Goal: Complete application form

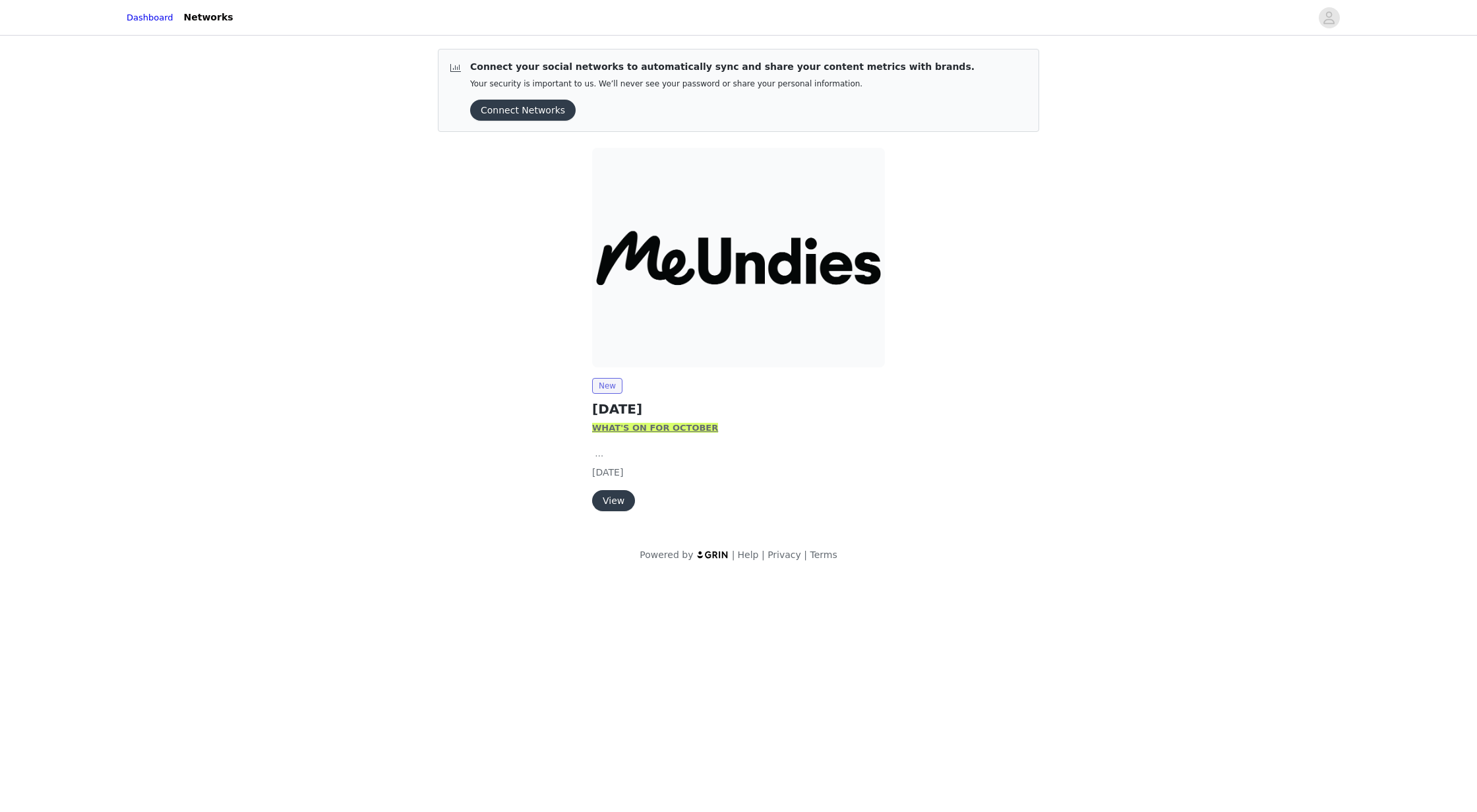
click at [615, 501] on button "View" at bounding box center [614, 501] width 42 height 21
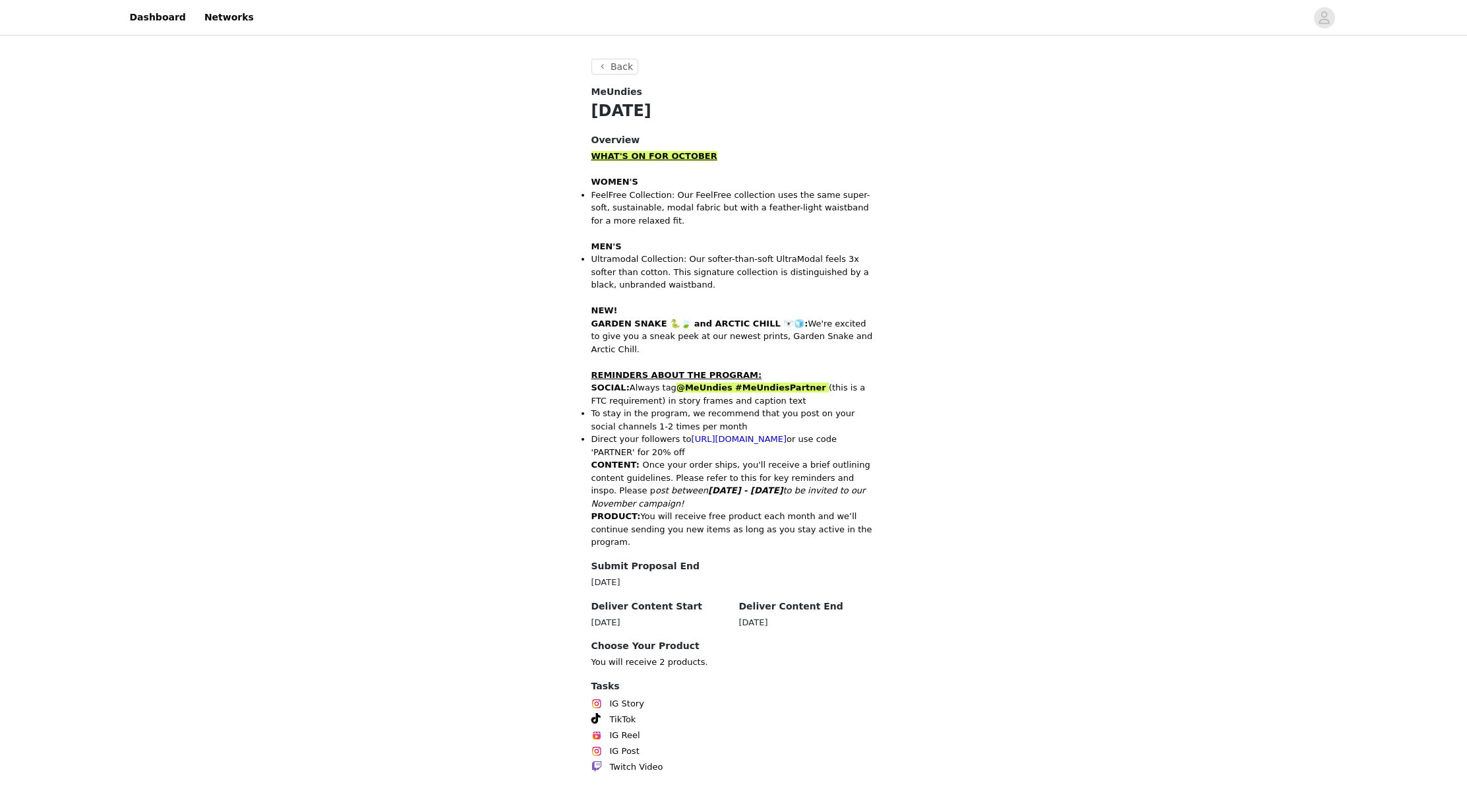
scroll to position [321, 0]
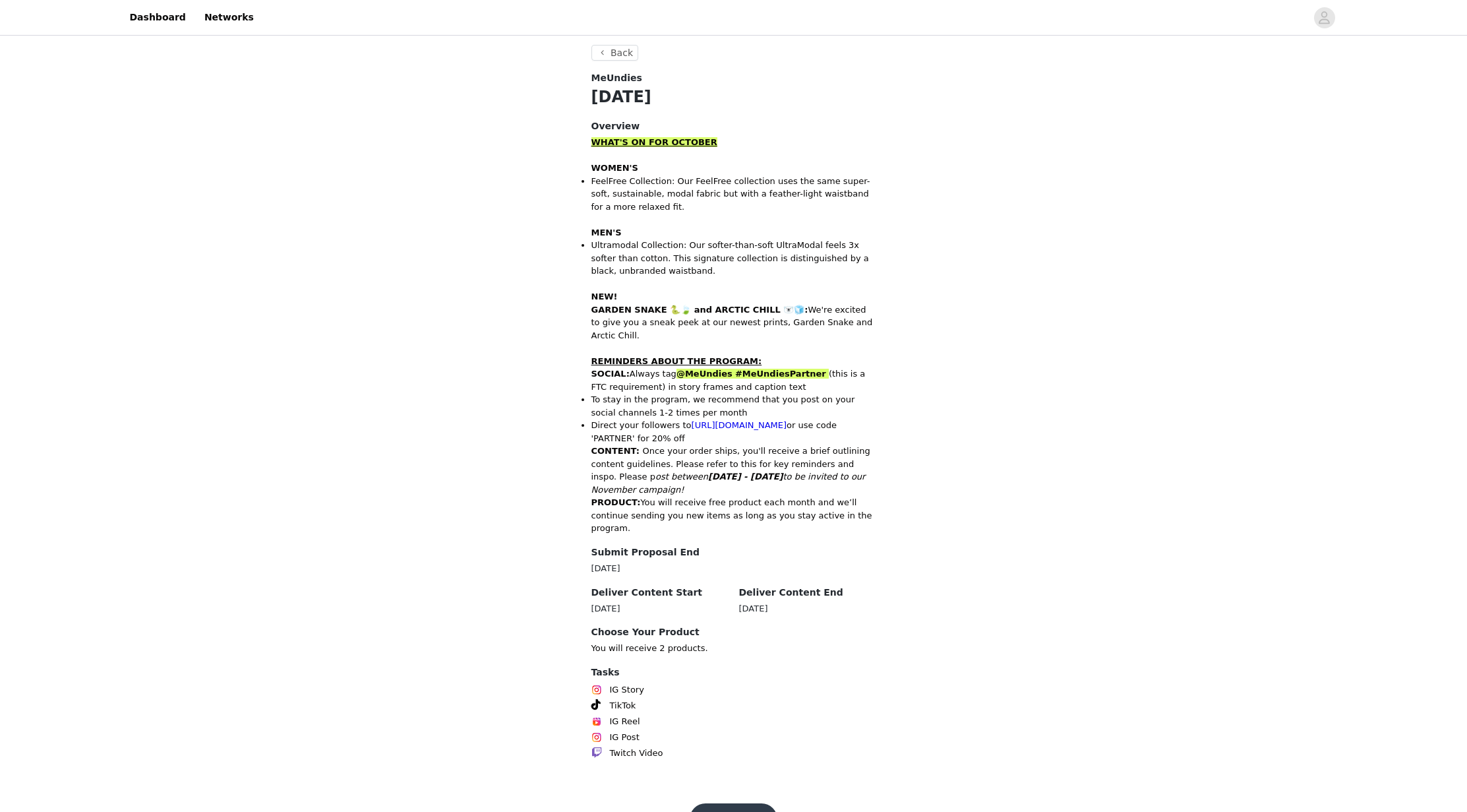
click at [729, 803] on button "Get Started" at bounding box center [733, 819] width 88 height 32
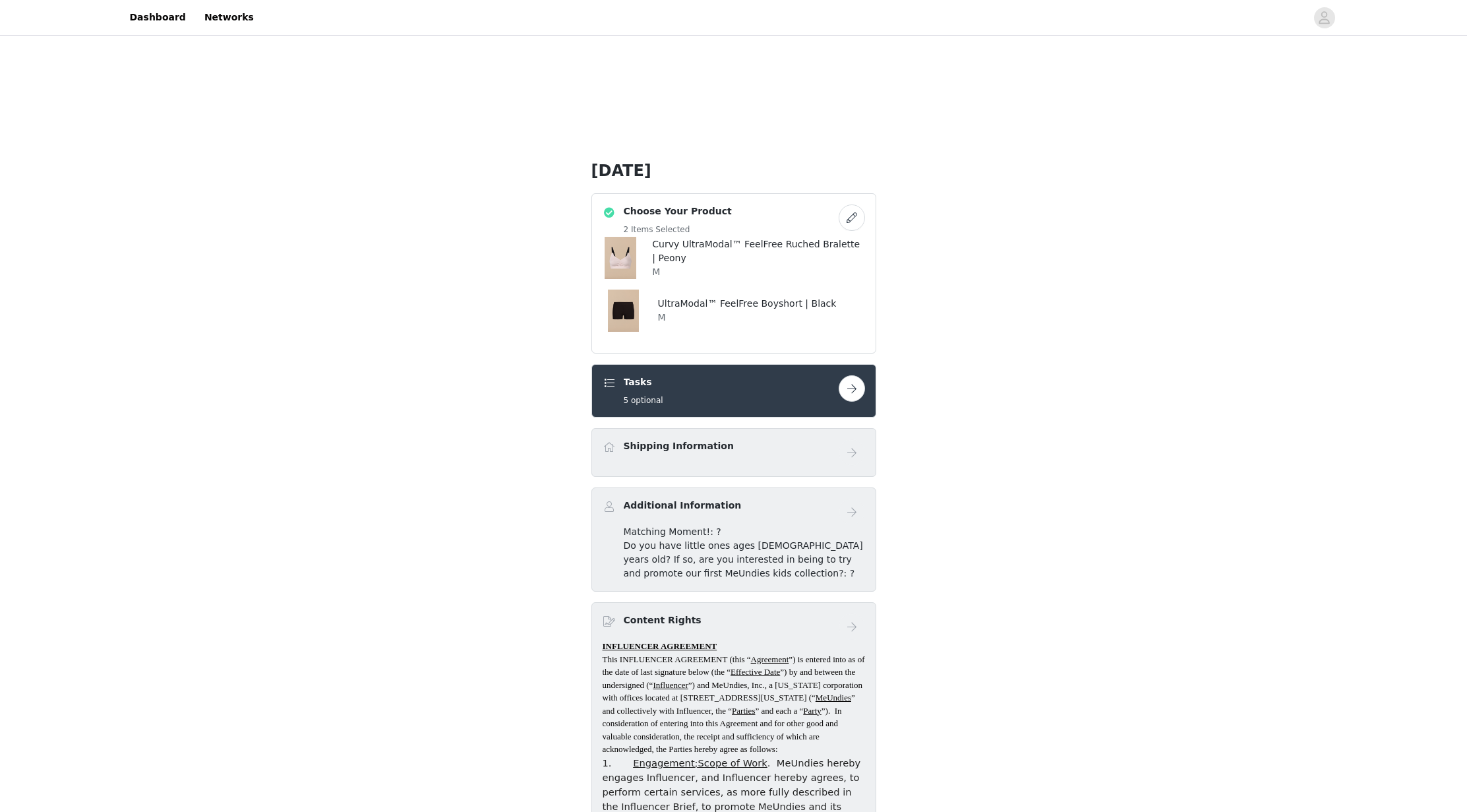
scroll to position [209, 0]
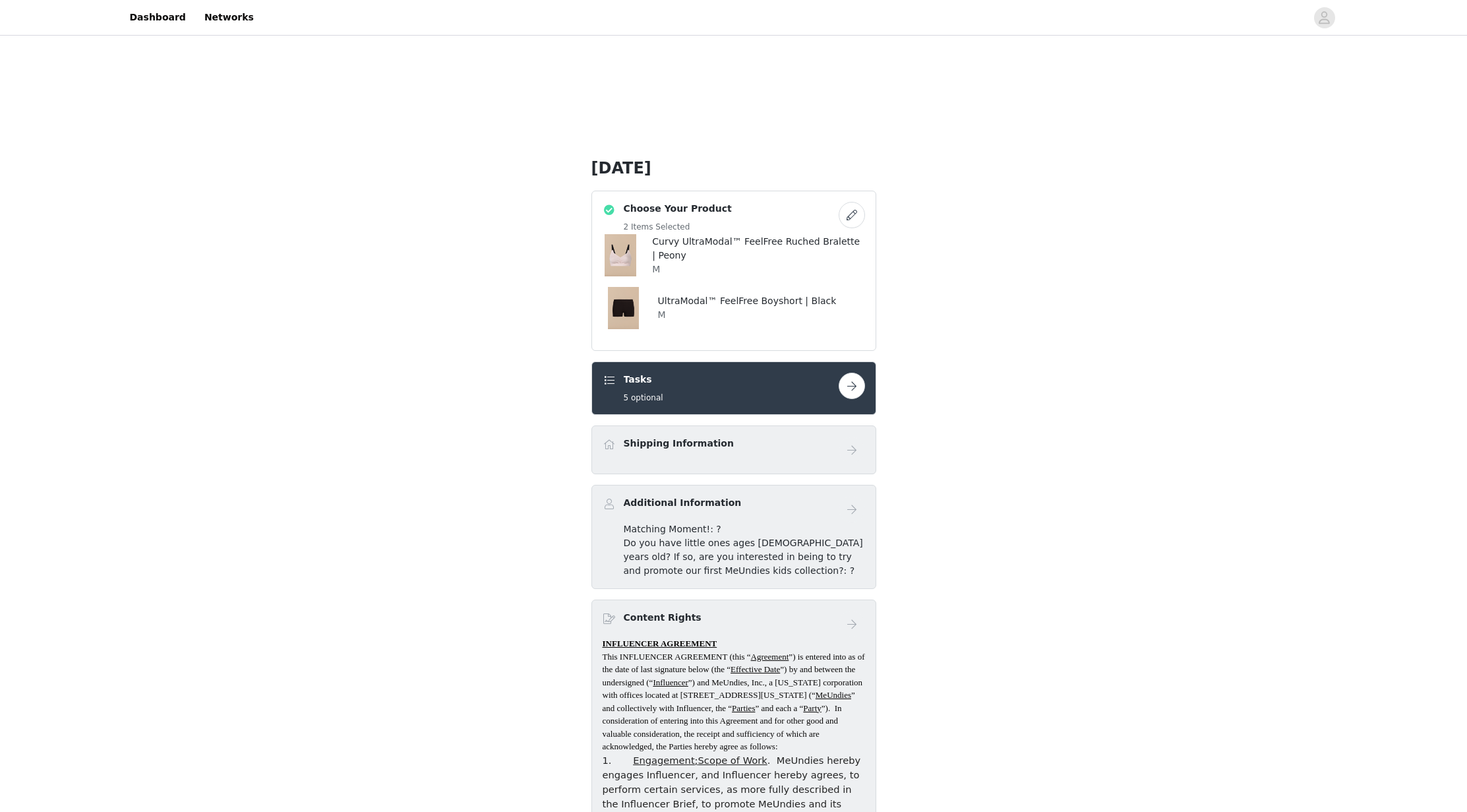
click at [855, 382] on button "button" at bounding box center [851, 385] width 26 height 26
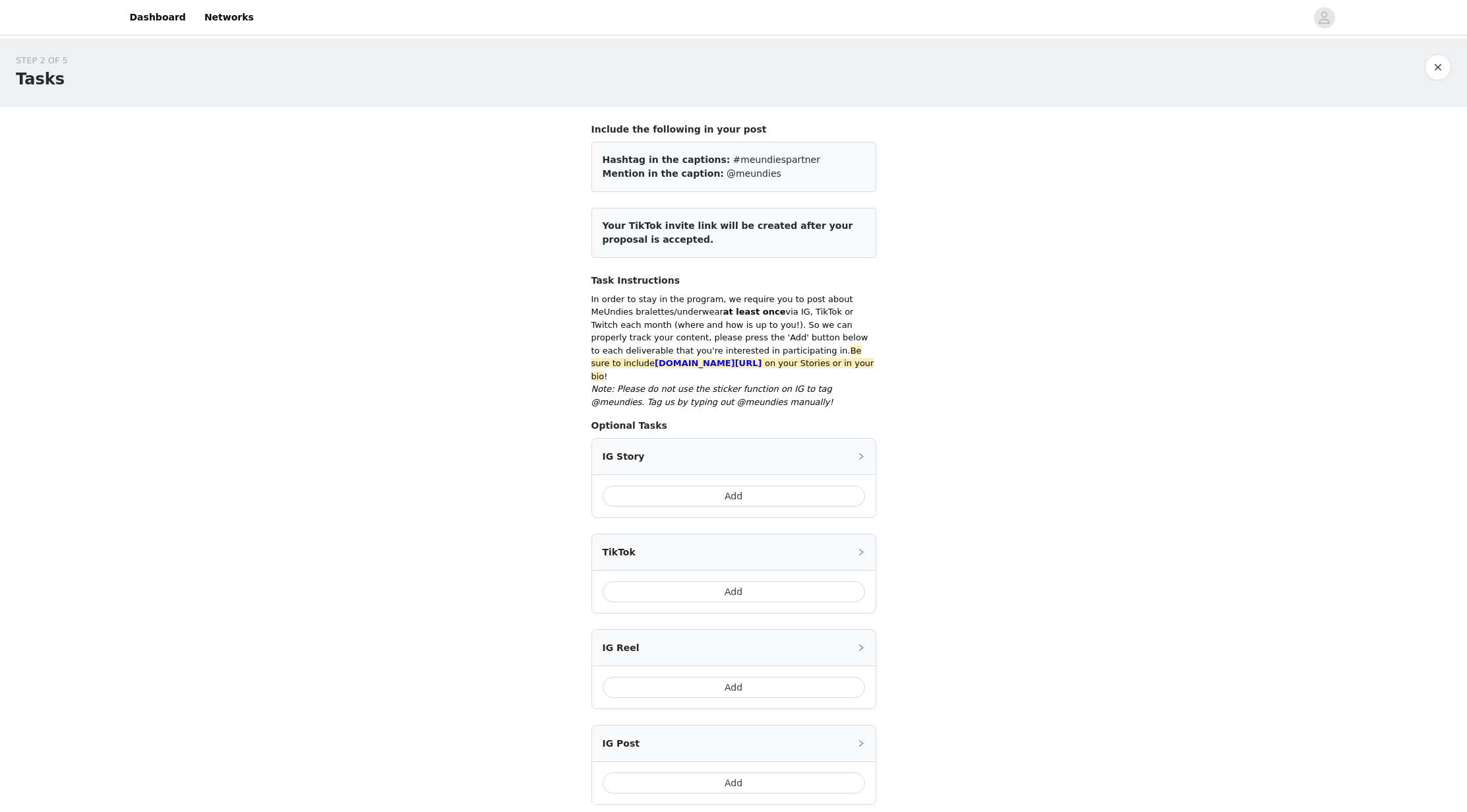
scroll to position [202, 0]
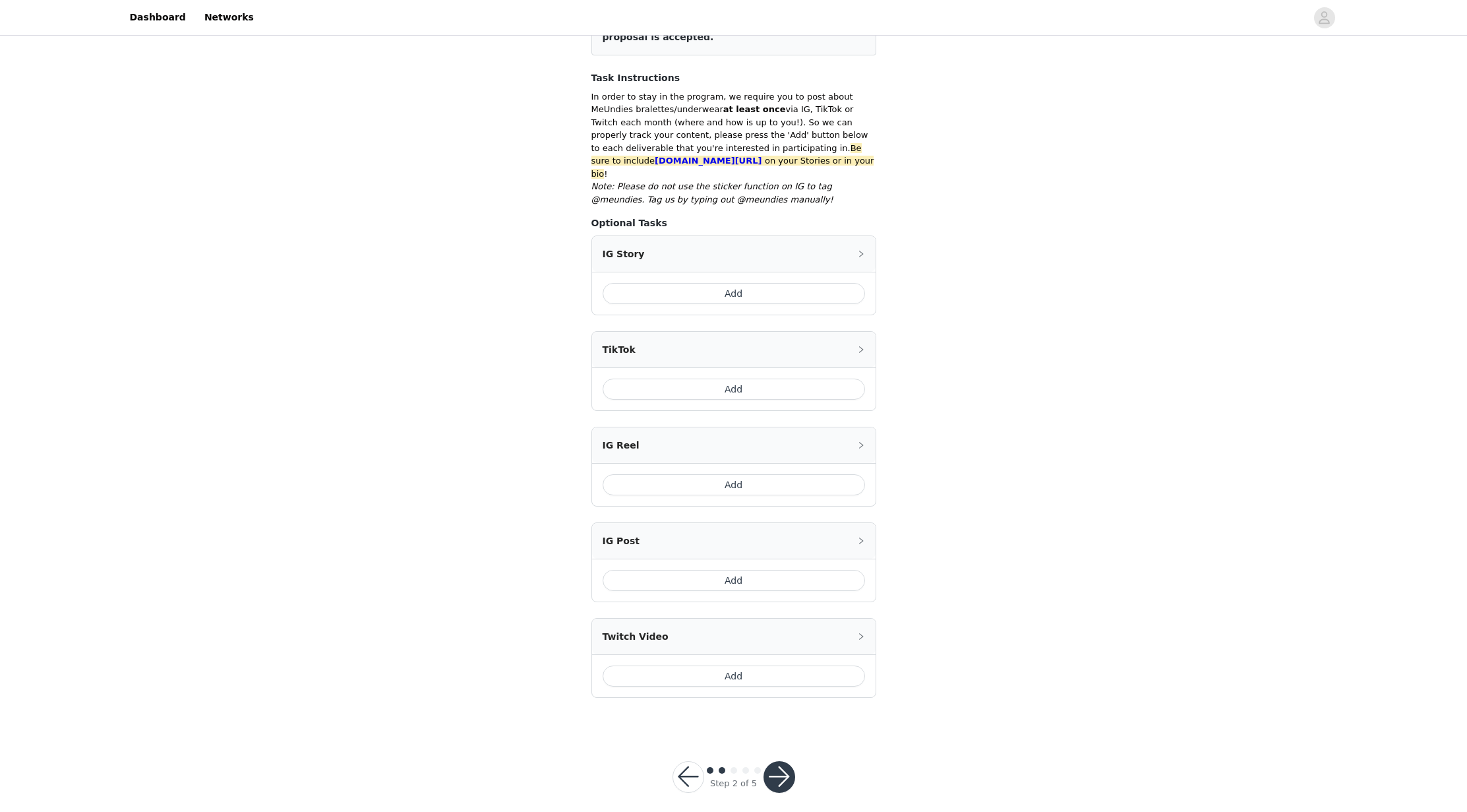
click at [777, 765] on button "button" at bounding box center [779, 776] width 32 height 32
click at [787, 771] on button "button" at bounding box center [779, 776] width 32 height 32
click at [703, 474] on button "Add" at bounding box center [734, 485] width 262 height 21
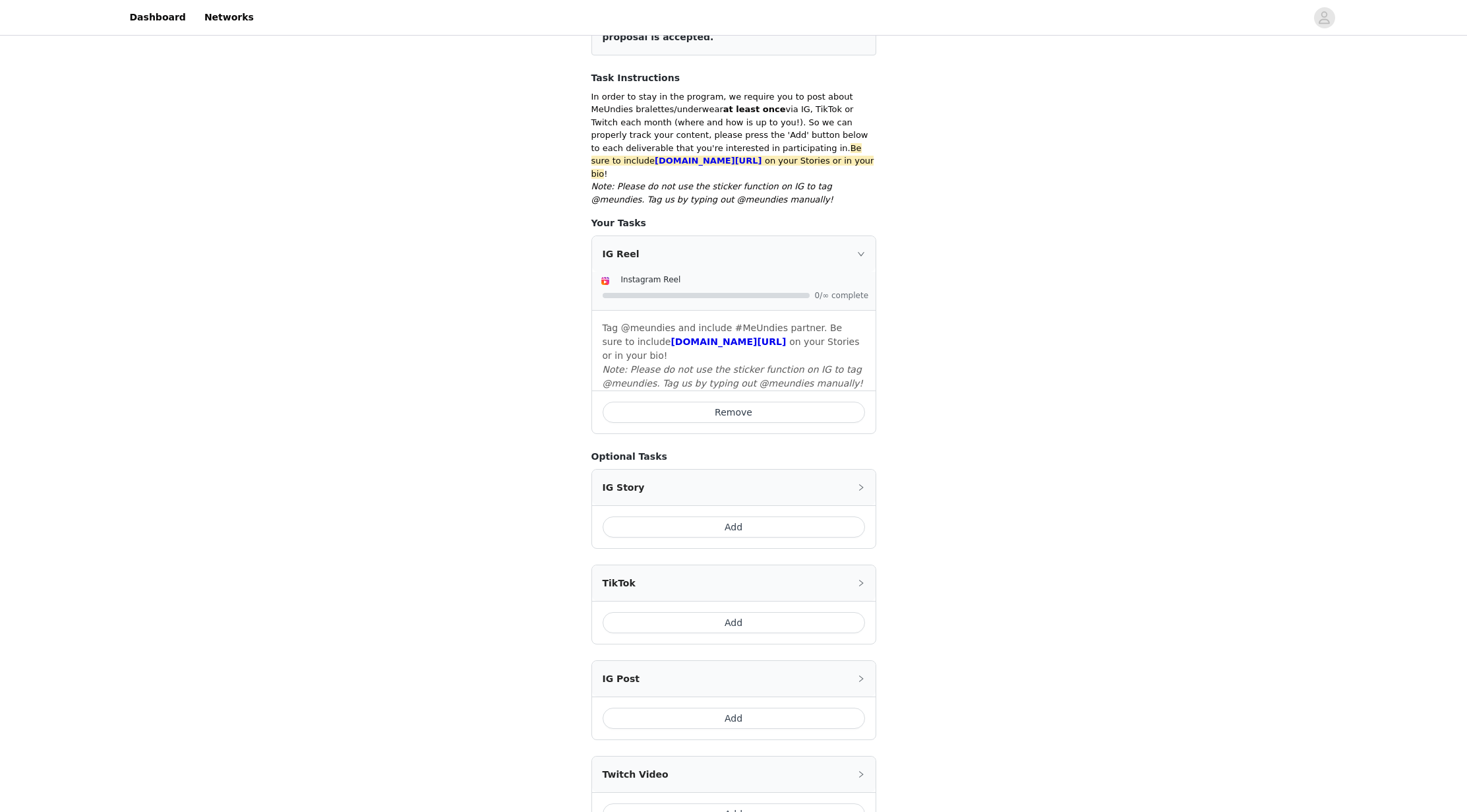
click at [732, 612] on button "Add" at bounding box center [734, 622] width 262 height 21
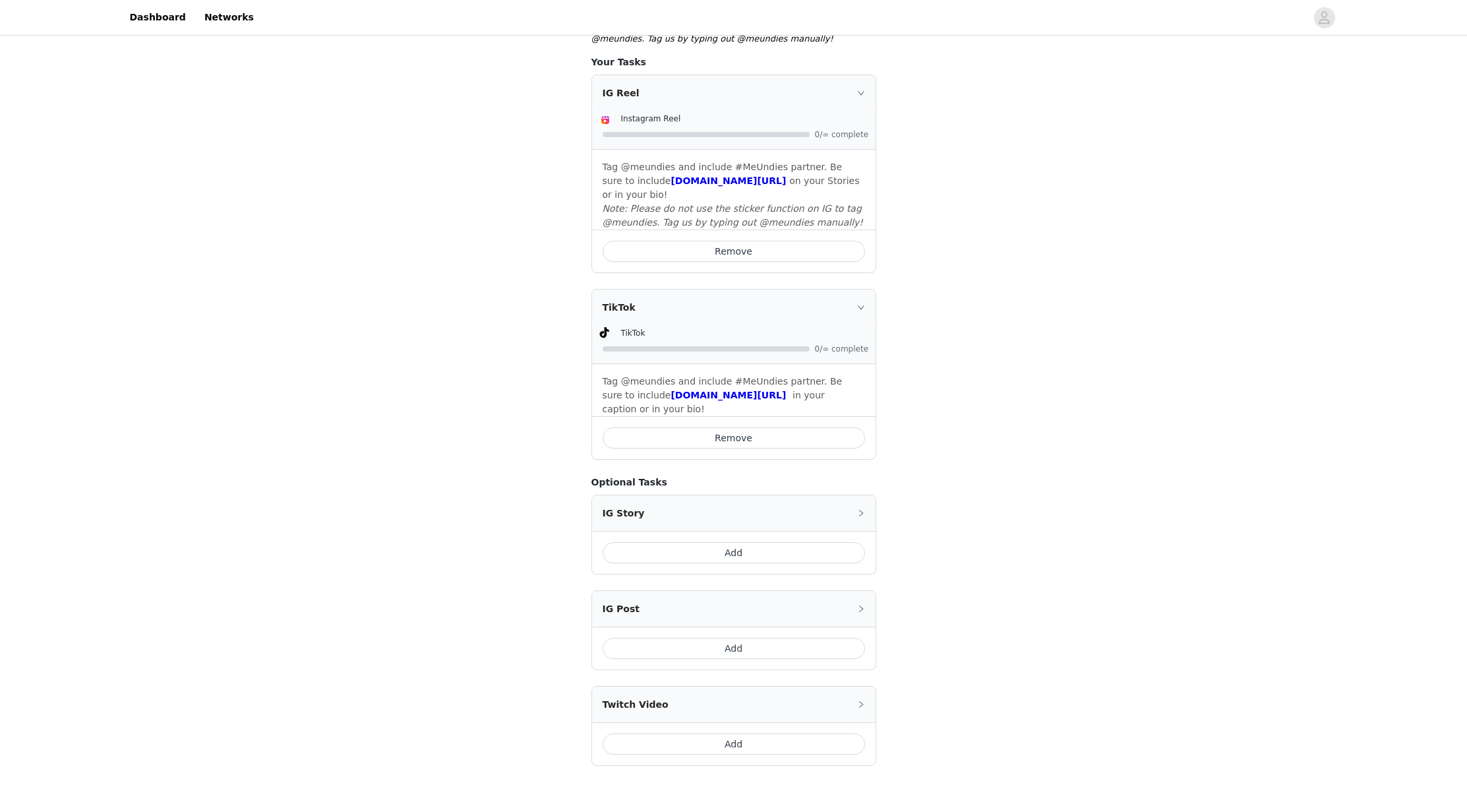
scroll to position [432, 0]
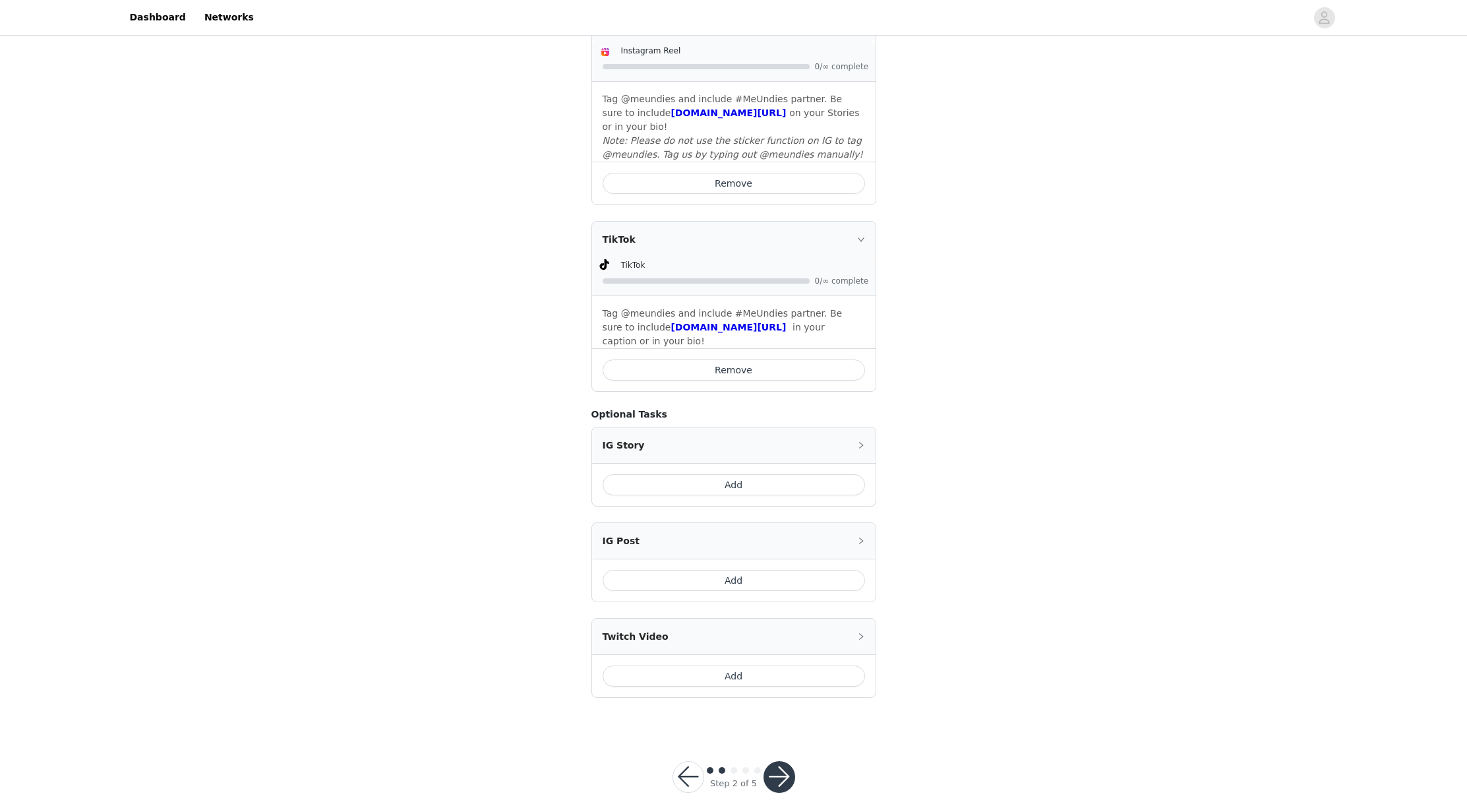
click at [777, 762] on button "button" at bounding box center [779, 776] width 32 height 32
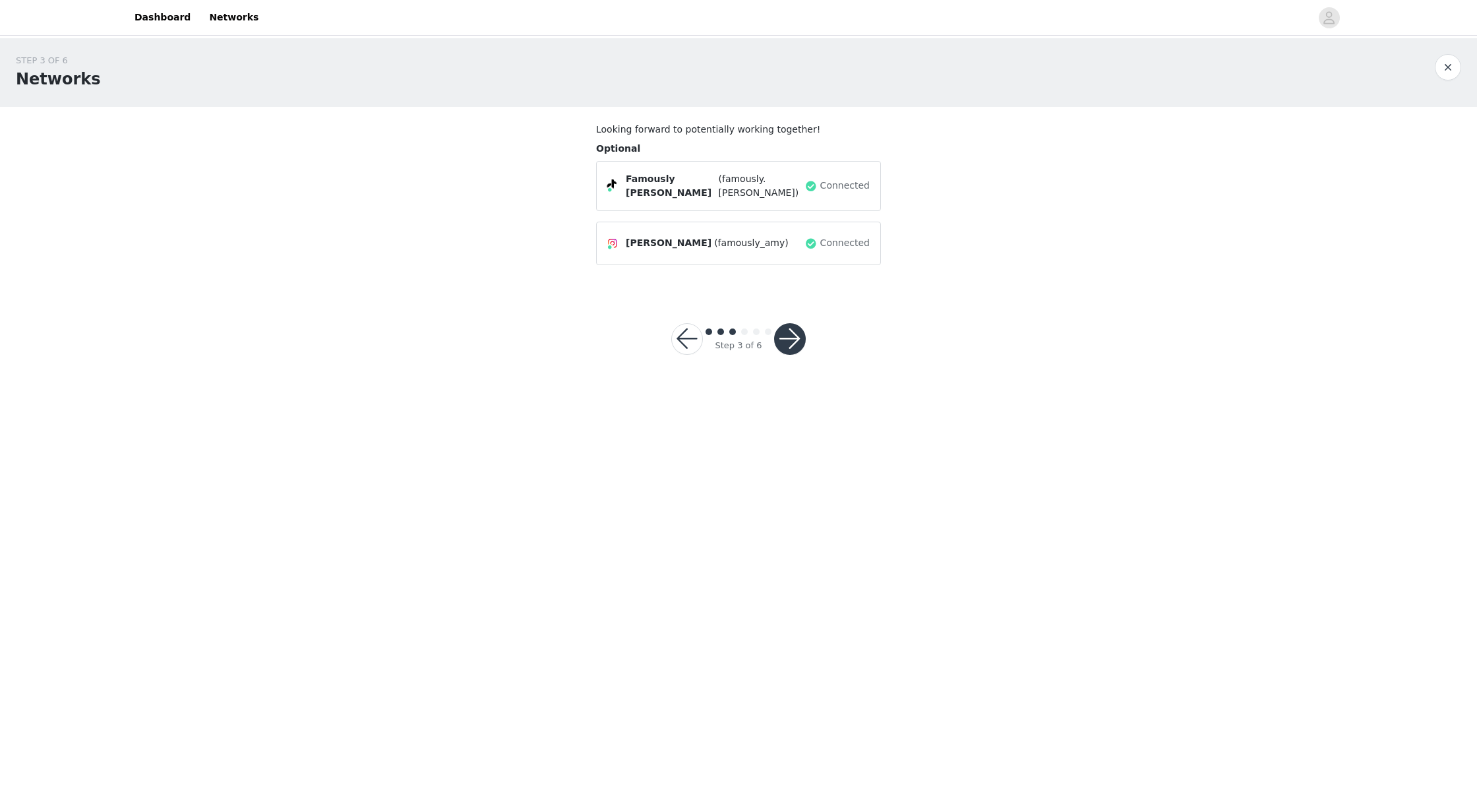
click at [790, 337] on button "button" at bounding box center [790, 338] width 32 height 32
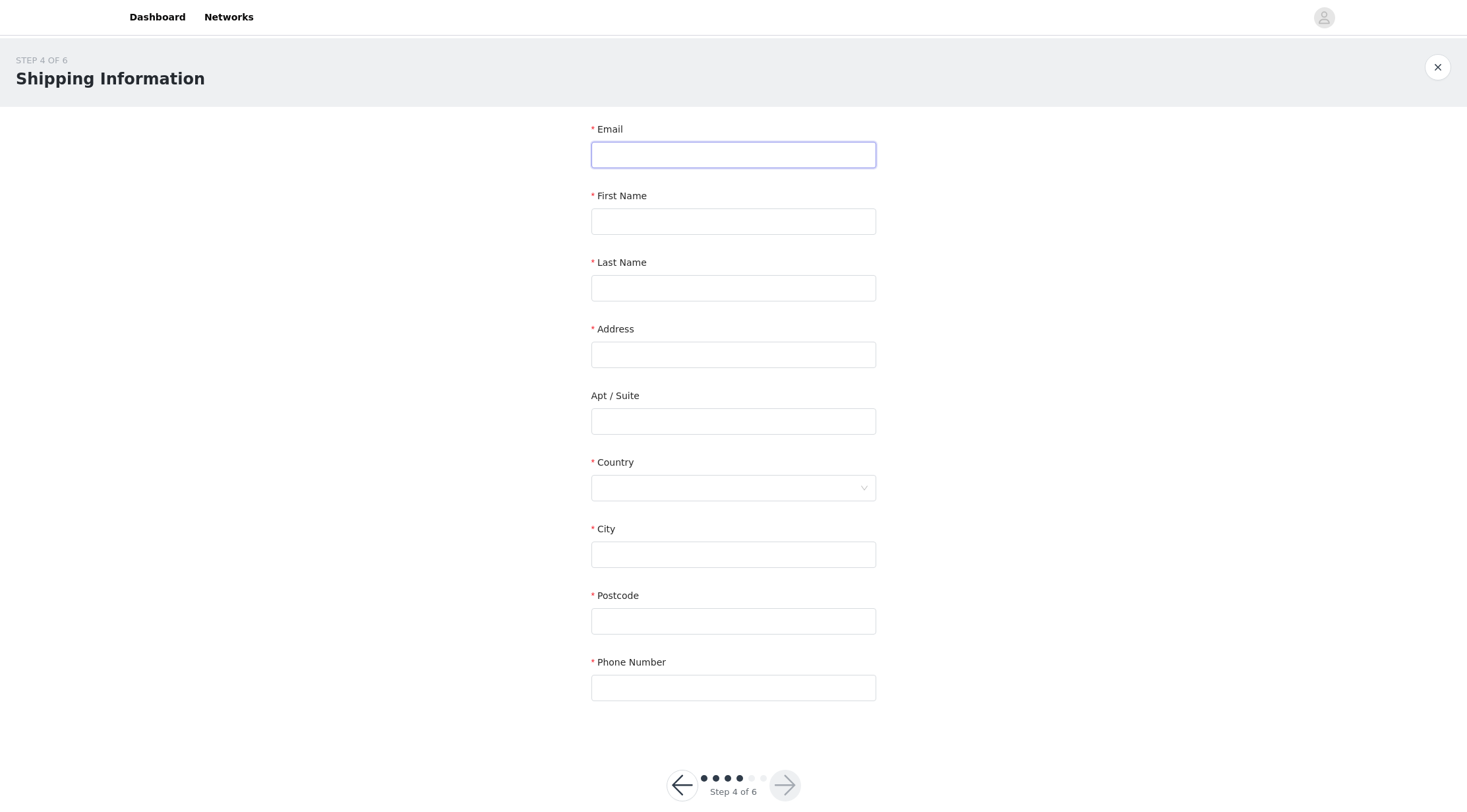
click at [709, 151] on input "text" at bounding box center [734, 154] width 285 height 26
type input "[EMAIL_ADDRESS][DOMAIN_NAME]"
click at [694, 227] on input "text" at bounding box center [734, 221] width 285 height 26
type input "[PERSON_NAME]"
type input "LittleSun"
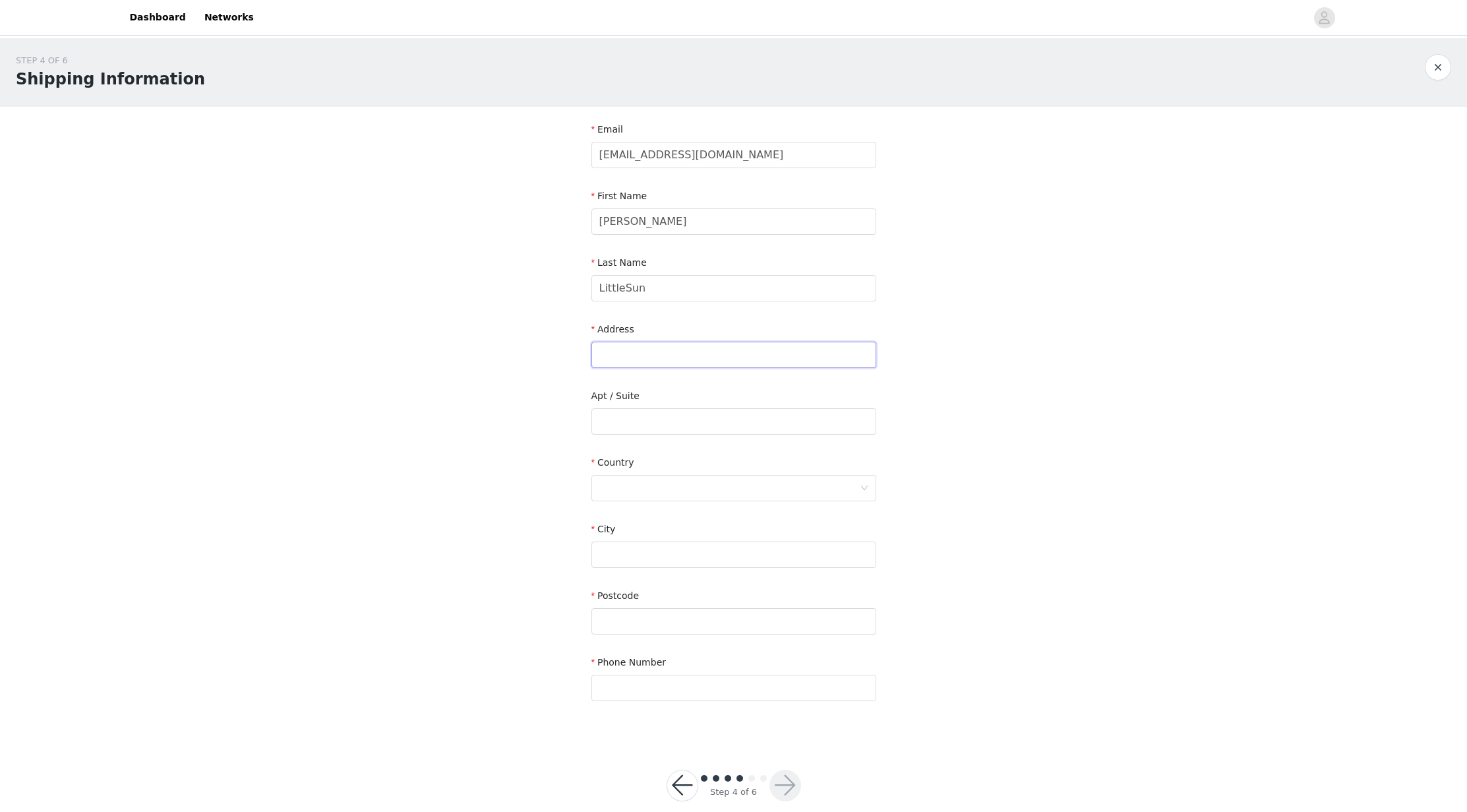
type input "4009 [PERSON_NAME] Dr"
type input "Plano"
type input "75024-3422"
click at [898, 334] on div "STEP 4 OF 6 Shipping Information Email [EMAIL_ADDRESS][DOMAIN_NAME] First Name …" at bounding box center [733, 388] width 1467 height 699
click at [645, 684] on input "text" at bounding box center [734, 687] width 285 height 26
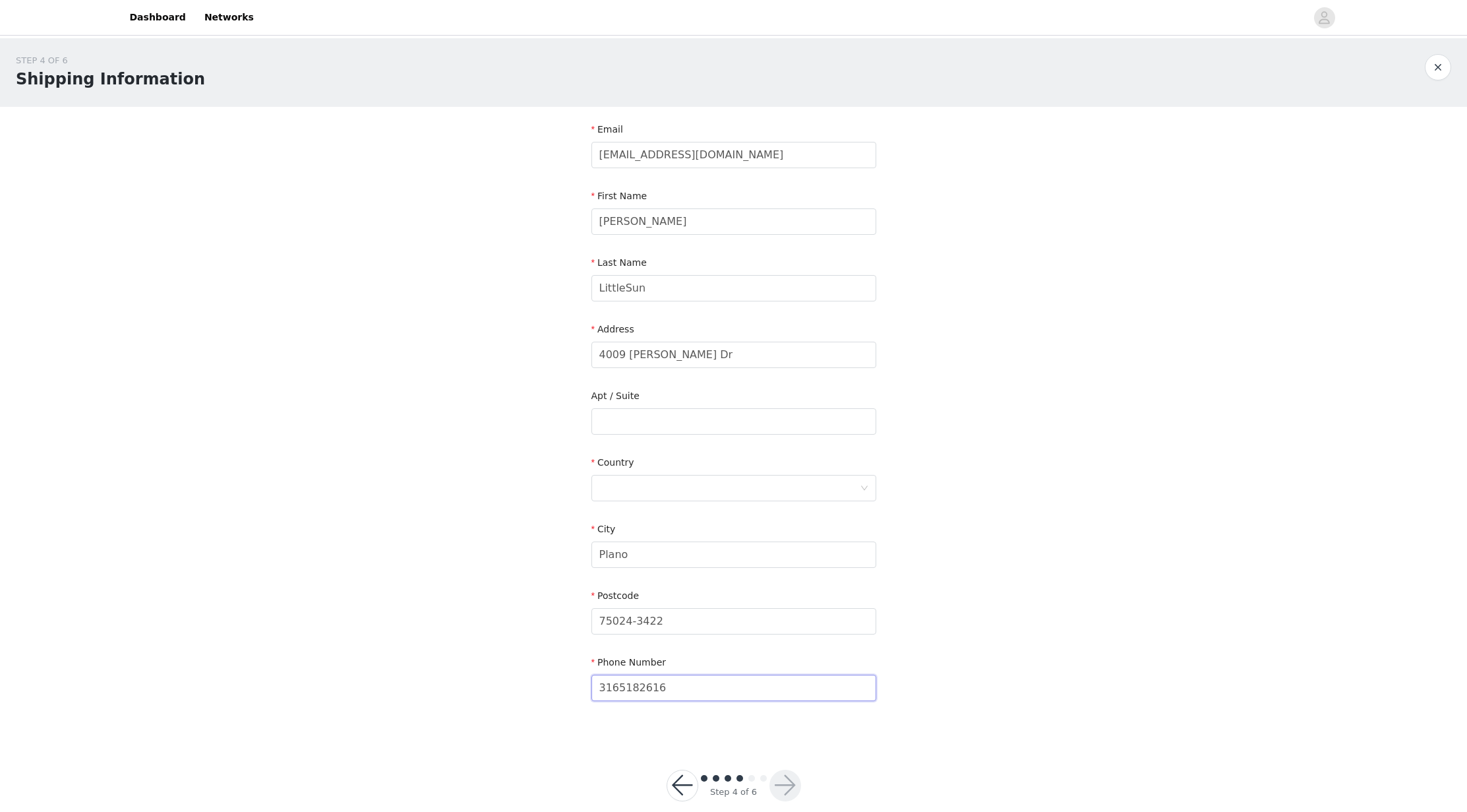
type input "3165182616"
click at [939, 728] on div "STEP 4 OF 6 Shipping Information Email [EMAIL_ADDRESS][DOMAIN_NAME] First Name …" at bounding box center [733, 388] width 1467 height 699
click at [832, 628] on input "75024-3422" at bounding box center [734, 620] width 285 height 26
type input "75024-3422"
click at [816, 556] on input "Plano" at bounding box center [734, 554] width 285 height 26
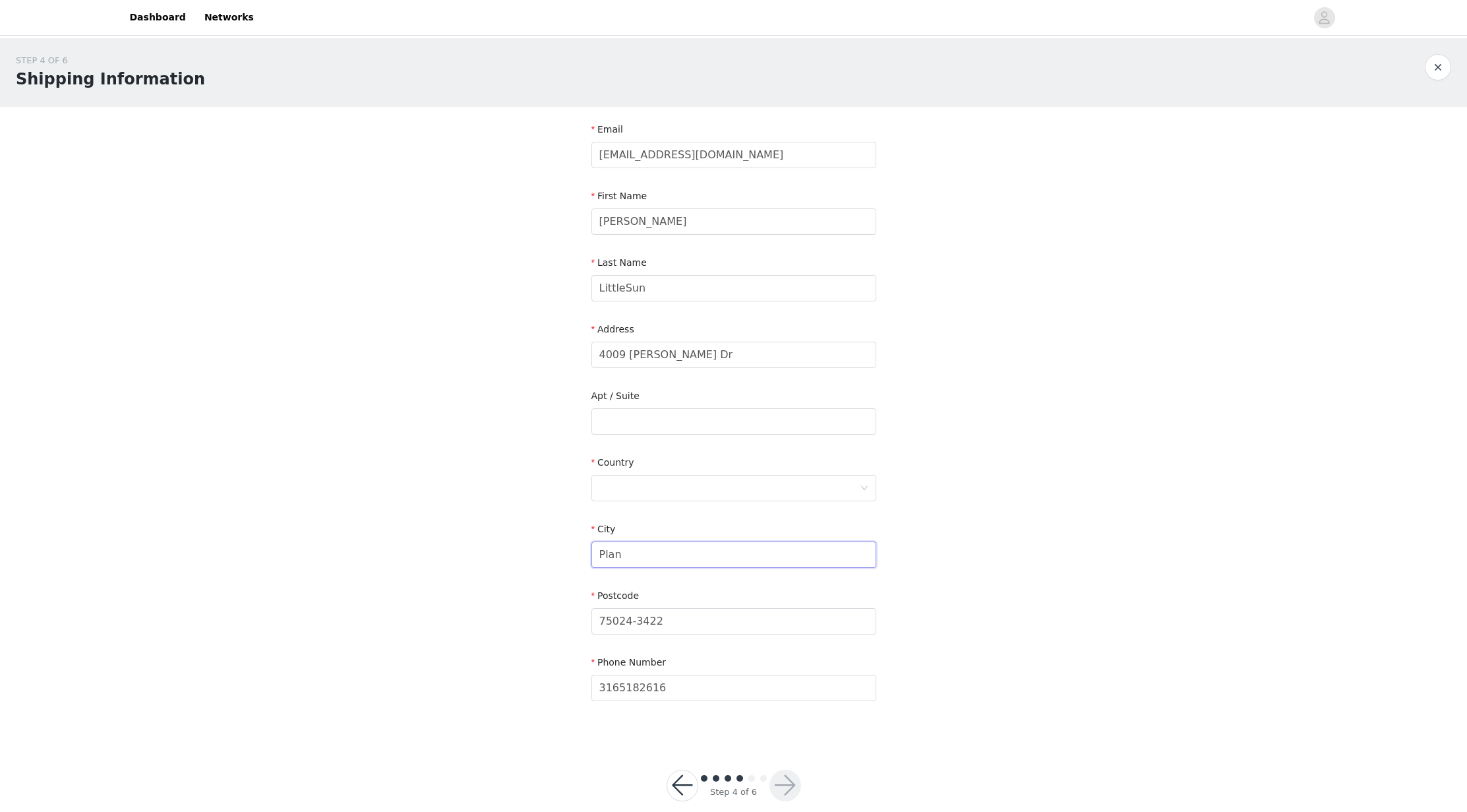
type input "Plano"
click at [761, 363] on input "4009 [PERSON_NAME] Dr" at bounding box center [734, 354] width 285 height 26
type input "4009 [PERSON_NAME] Dr"
click at [676, 290] on input "LittleSun" at bounding box center [734, 287] width 285 height 26
type input "LittleSun"
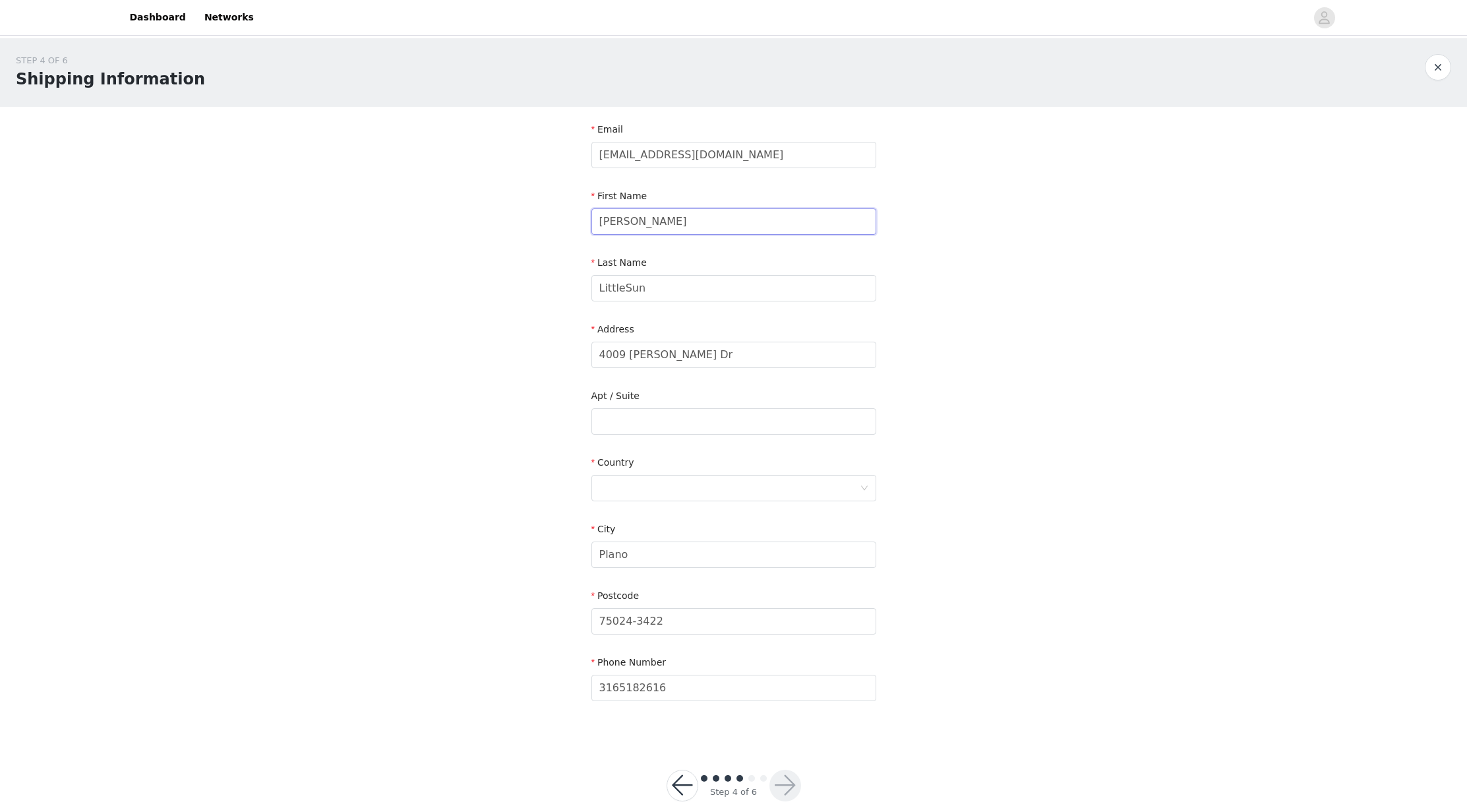
click at [666, 226] on input "[PERSON_NAME]" at bounding box center [734, 221] width 285 height 26
type input "[PERSON_NAME]"
click at [1008, 490] on div "STEP 4 OF 6 Shipping Information Email [EMAIL_ADDRESS][DOMAIN_NAME] First Name …" at bounding box center [733, 388] width 1467 height 699
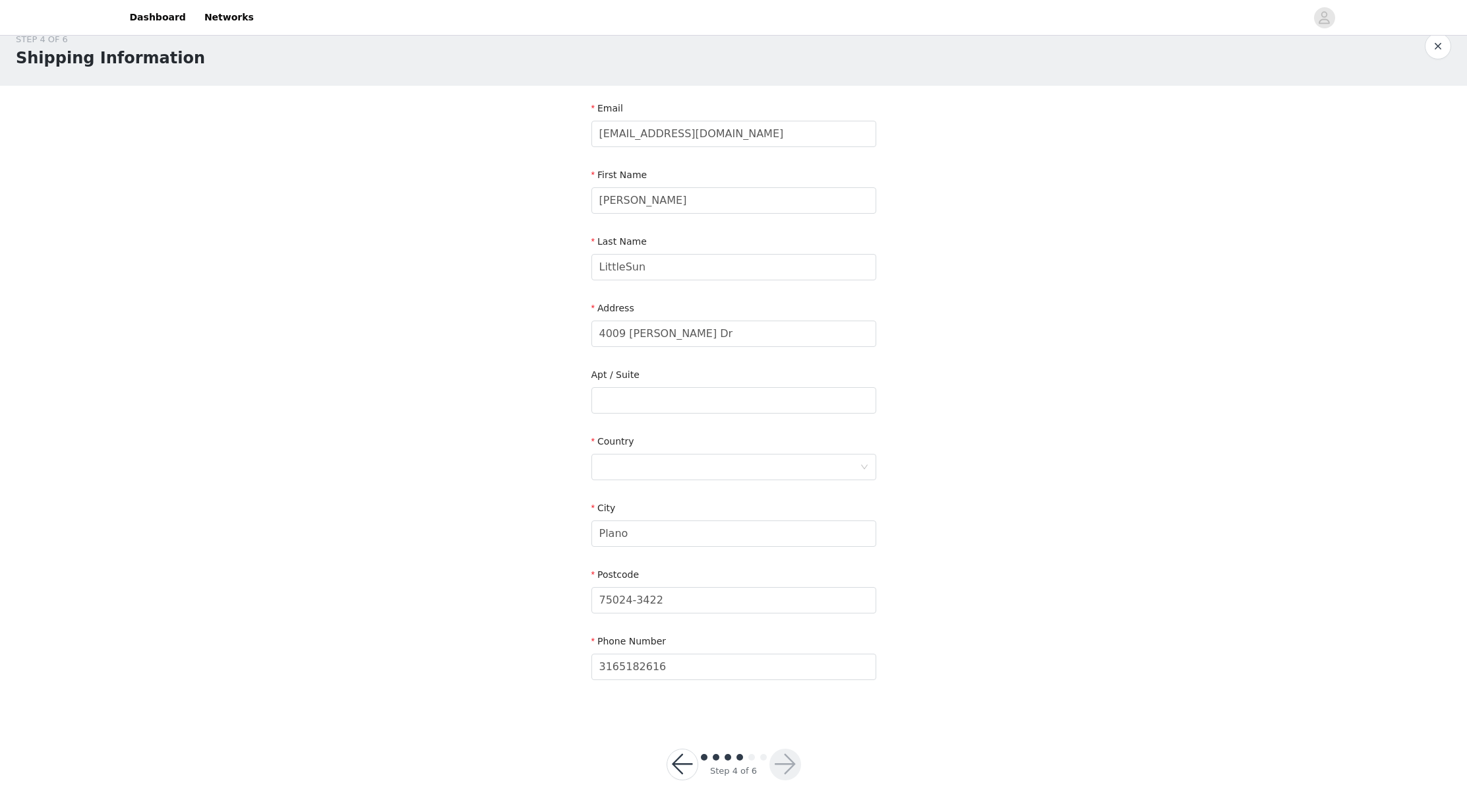
scroll to position [20, 0]
click at [755, 477] on div at bounding box center [729, 467] width 260 height 25
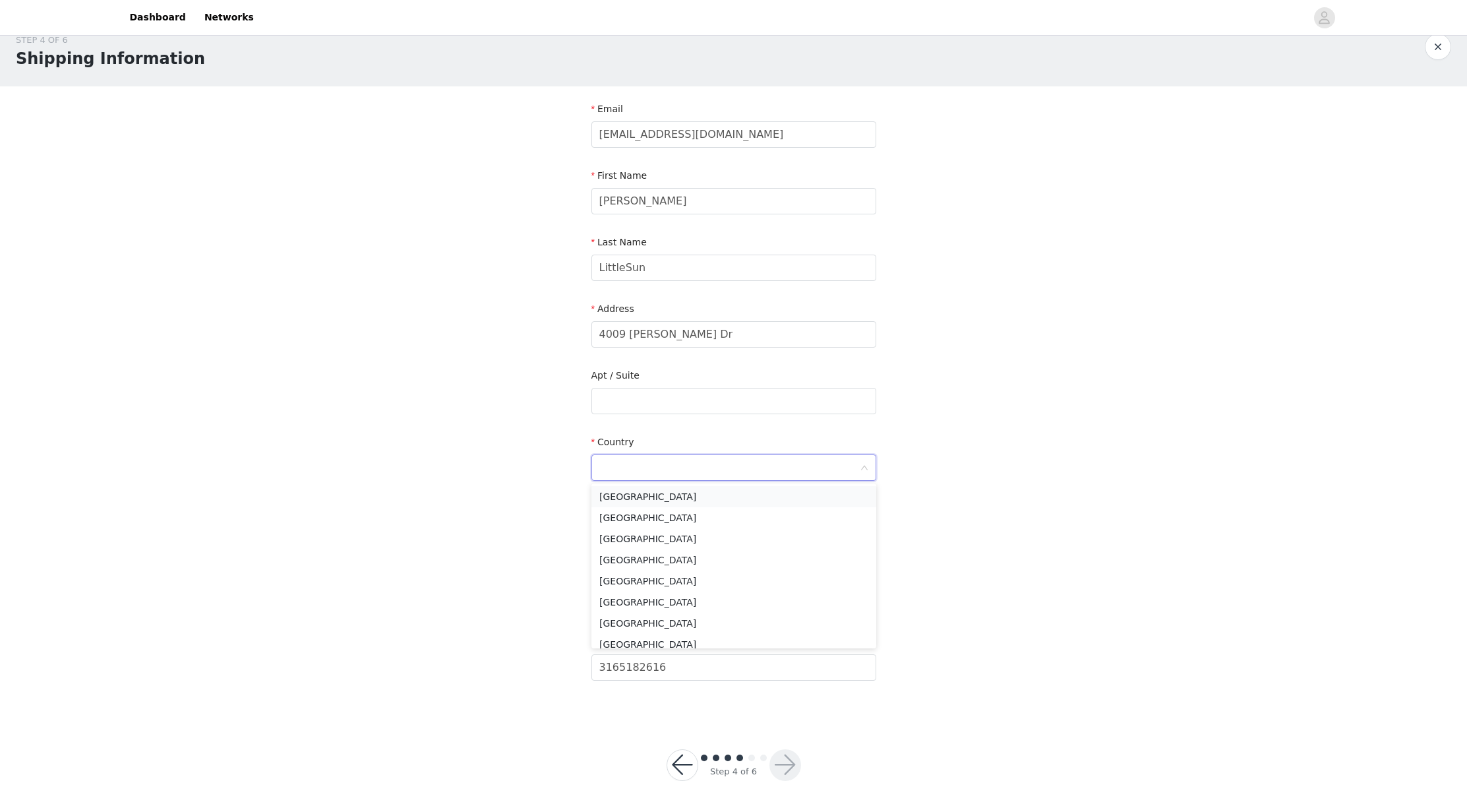
click at [722, 496] on li "[GEOGRAPHIC_DATA]" at bounding box center [734, 496] width 285 height 21
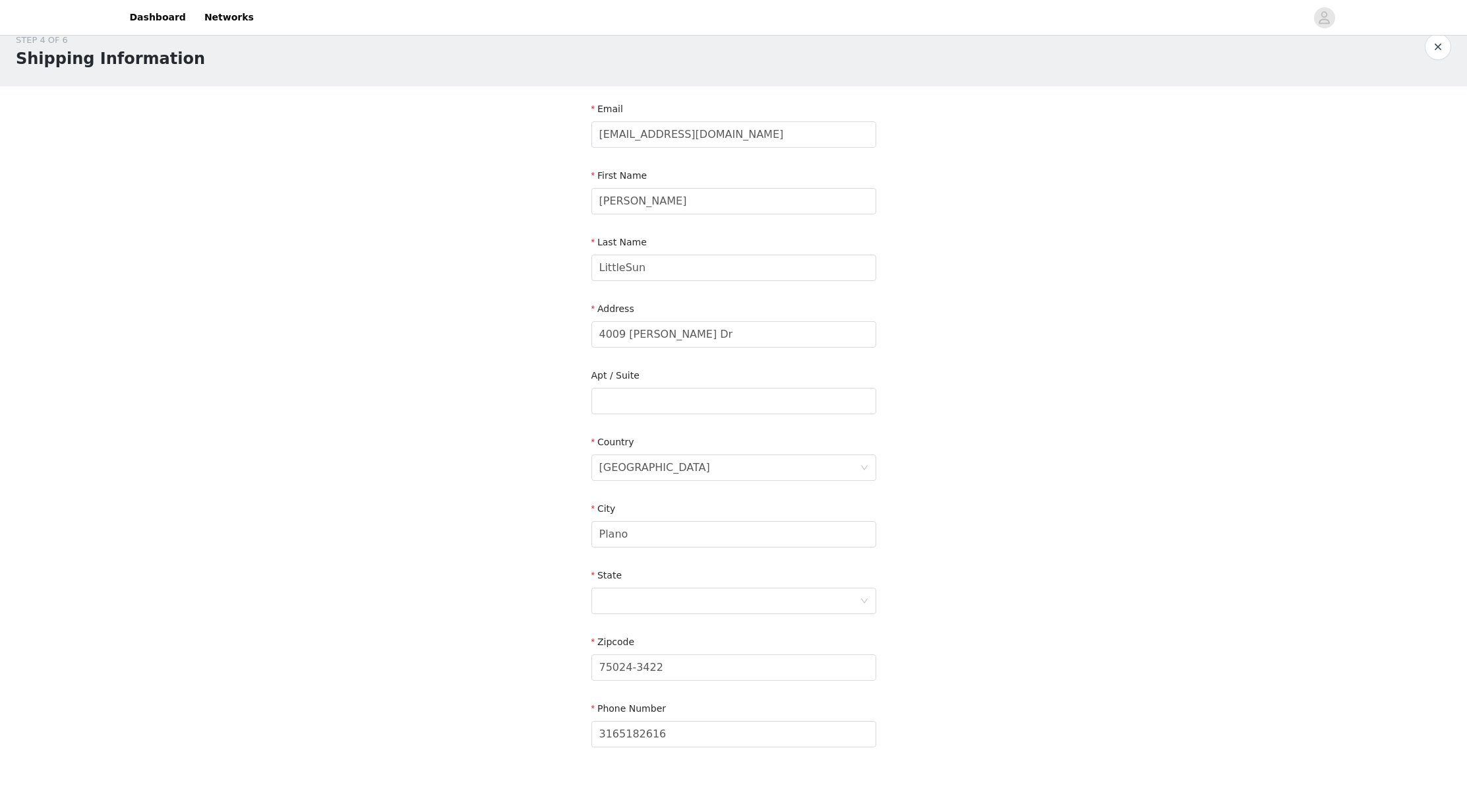
scroll to position [88, 0]
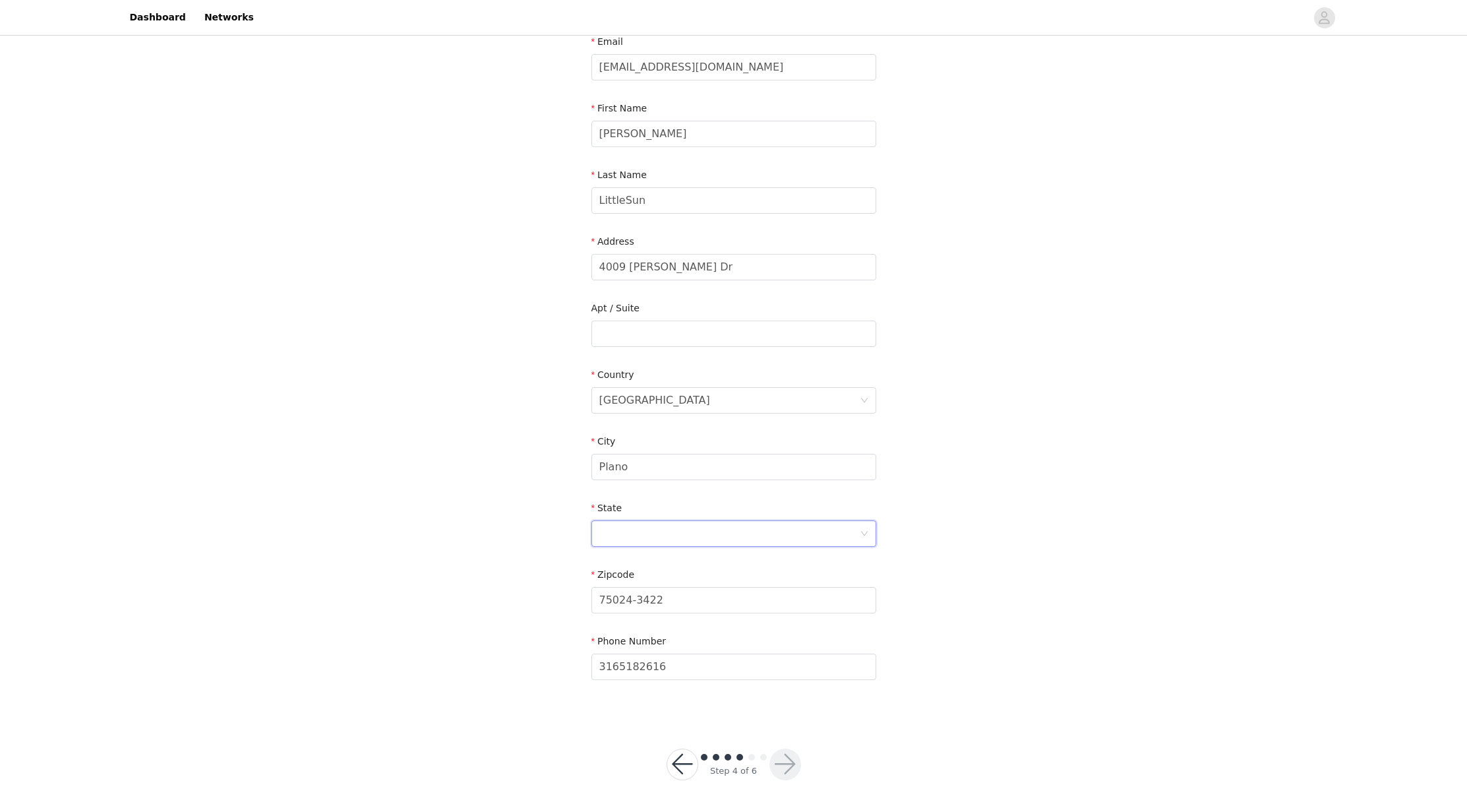
click at [825, 537] on div at bounding box center [729, 534] width 260 height 25
click at [753, 630] on li "[US_STATE]" at bounding box center [734, 623] width 285 height 21
click at [786, 770] on button "button" at bounding box center [785, 764] width 32 height 32
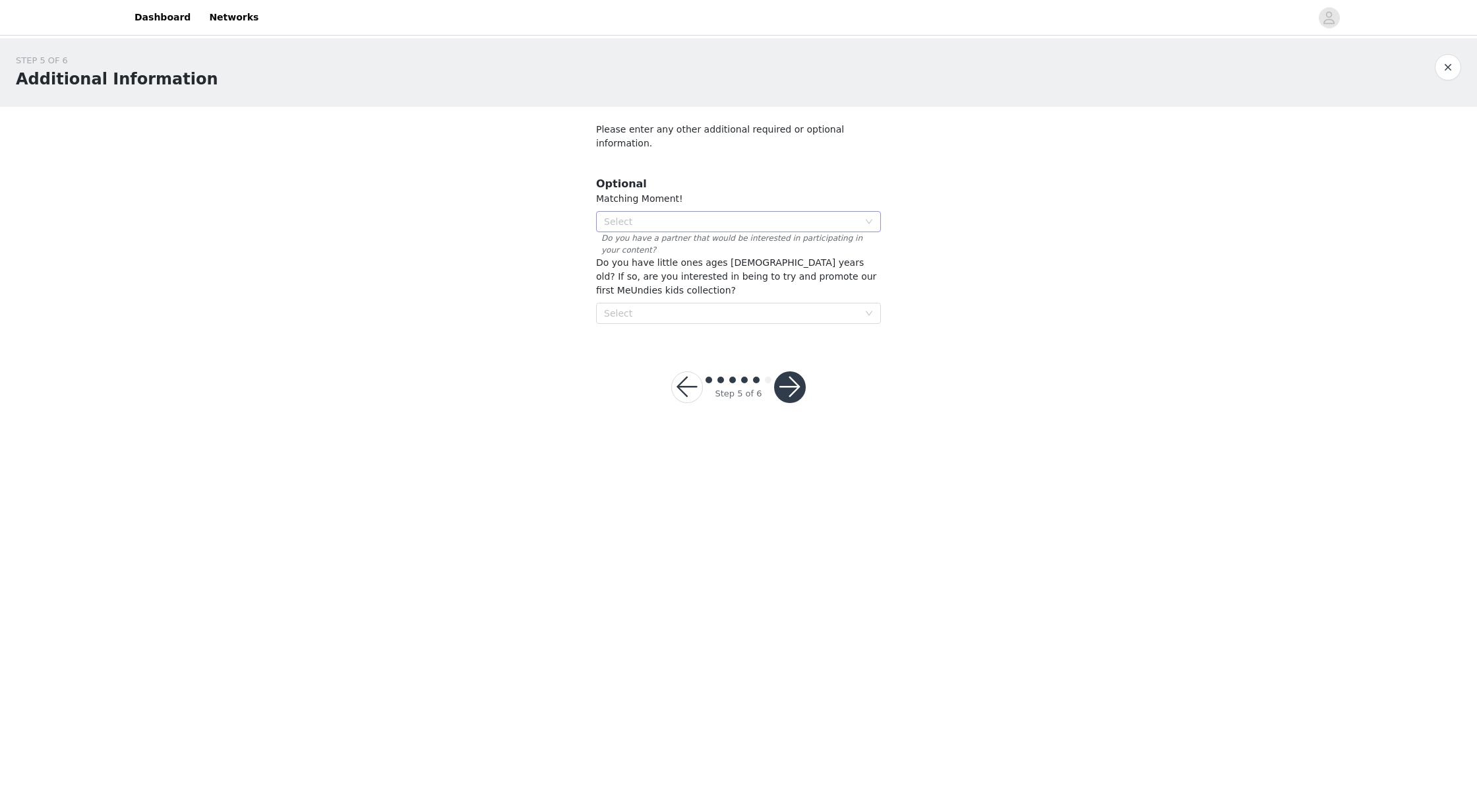
click at [782, 215] on div "Select" at bounding box center [731, 222] width 254 height 13
click at [762, 258] on li "No" at bounding box center [739, 255] width 285 height 21
click at [769, 306] on div "Select" at bounding box center [731, 313] width 254 height 13
click at [728, 325] on li "No" at bounding box center [739, 321] width 285 height 21
click at [793, 371] on button "button" at bounding box center [790, 386] width 32 height 32
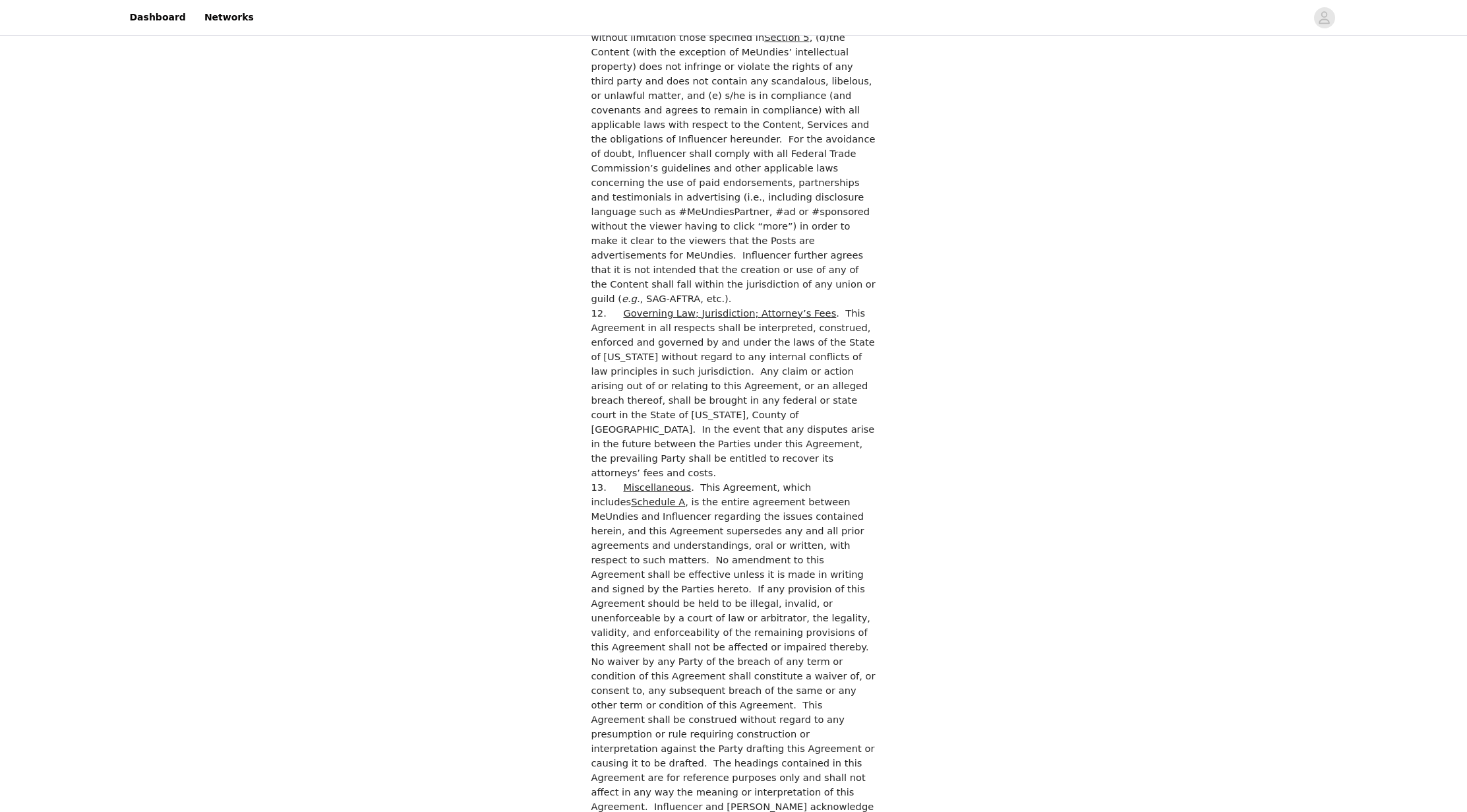
scroll to position [3290, 0]
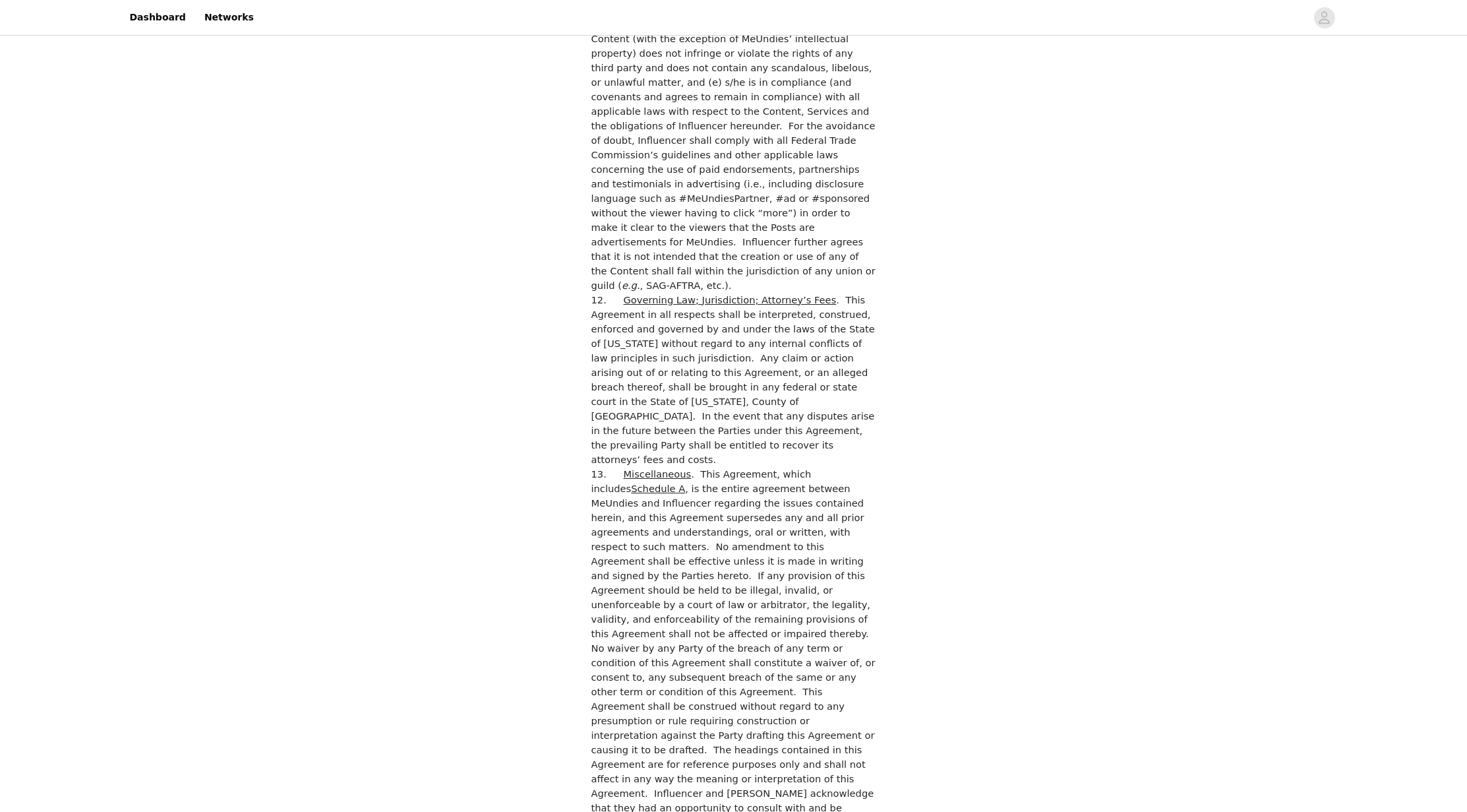
checkbox input "true"
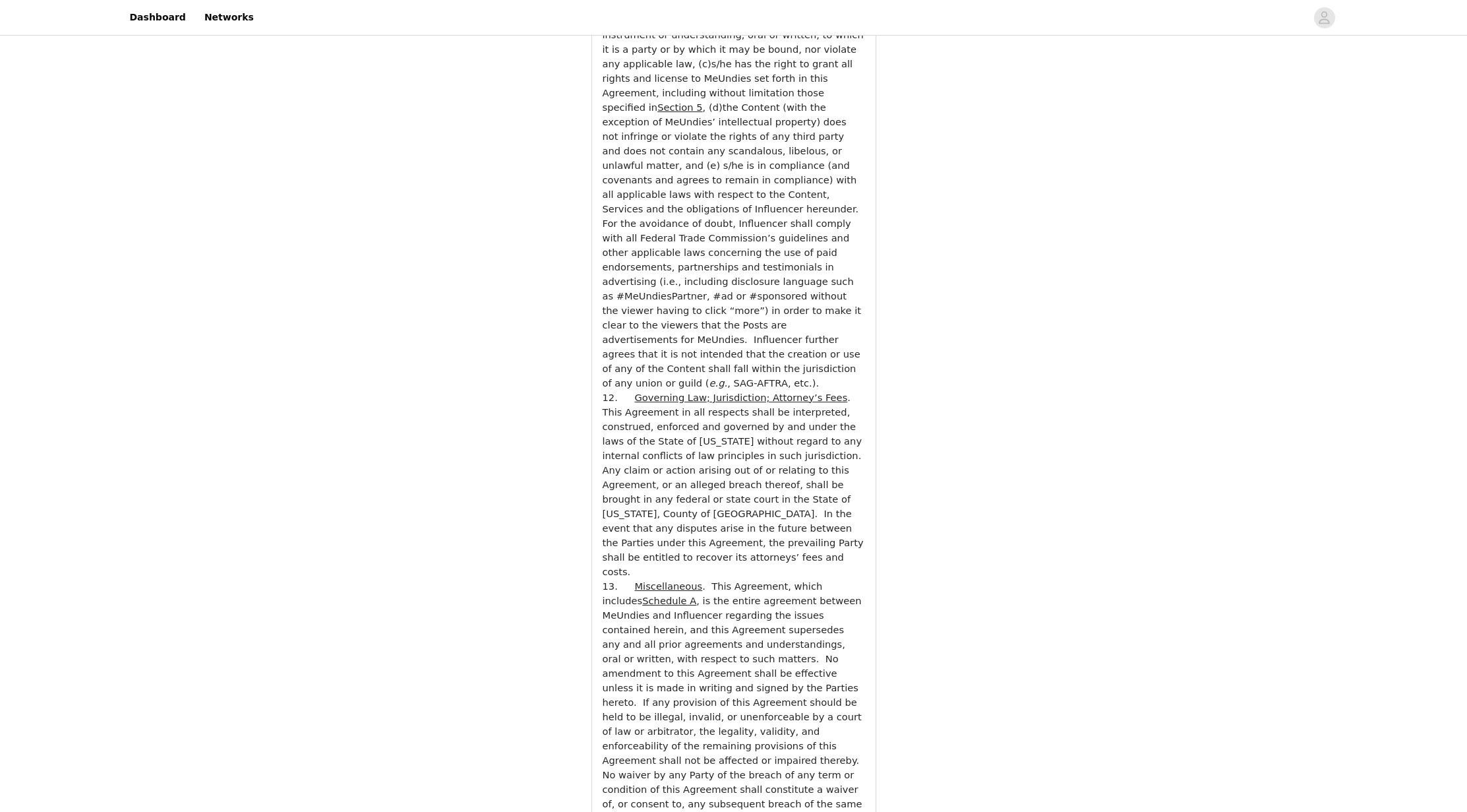
scroll to position [4442, 0]
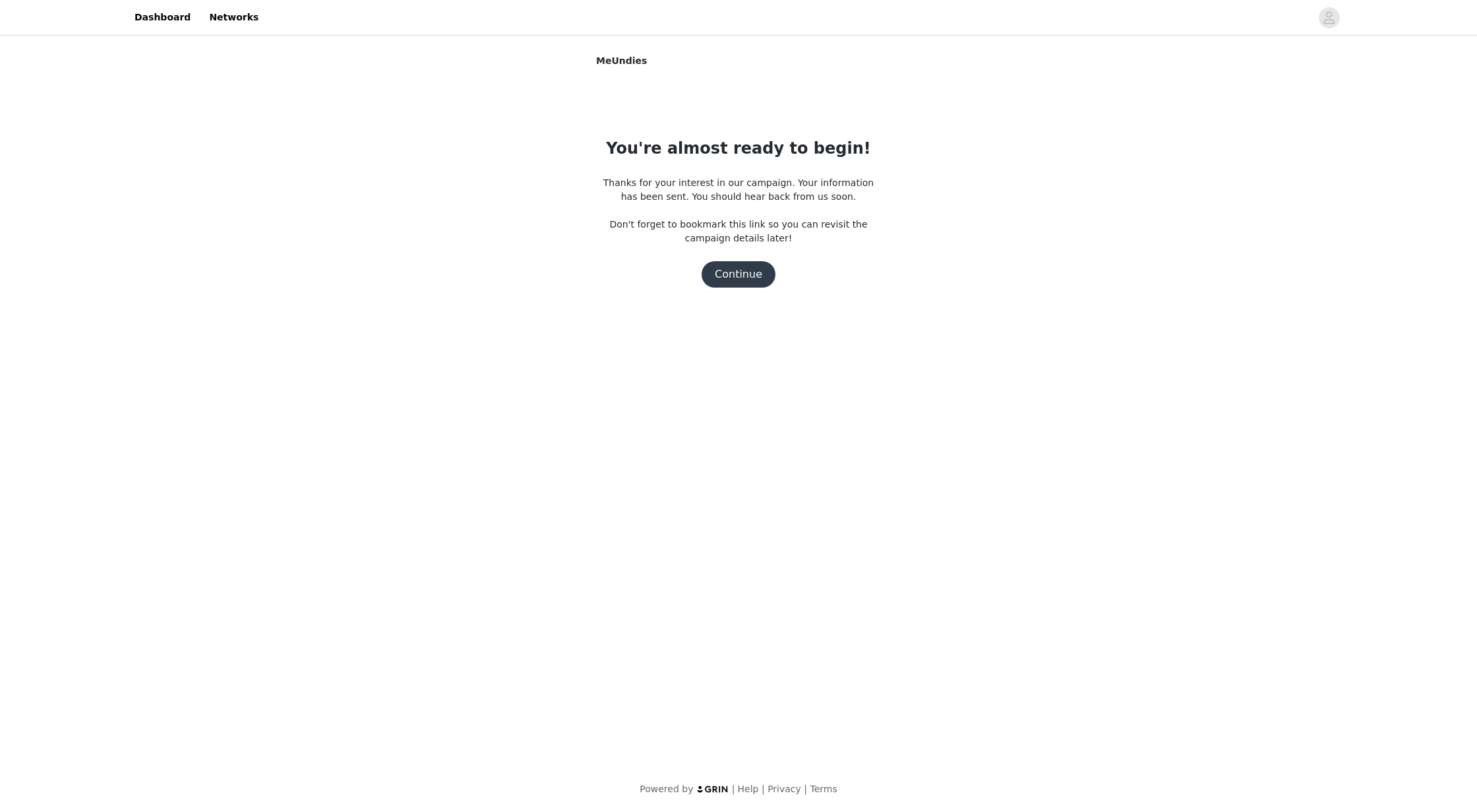
click at [743, 281] on button "Continue" at bounding box center [738, 274] width 74 height 26
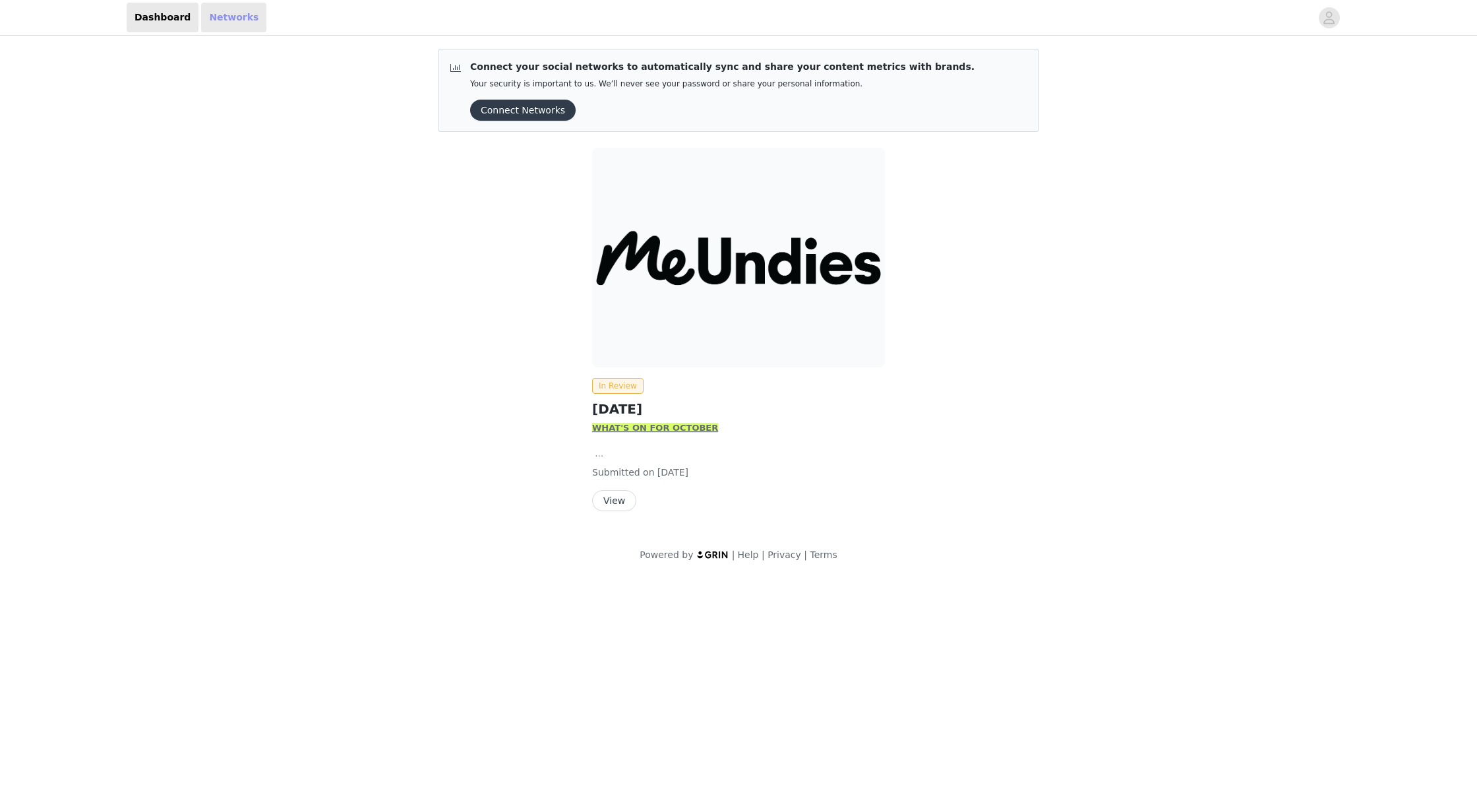
click at [226, 24] on link "Networks" at bounding box center [234, 17] width 66 height 30
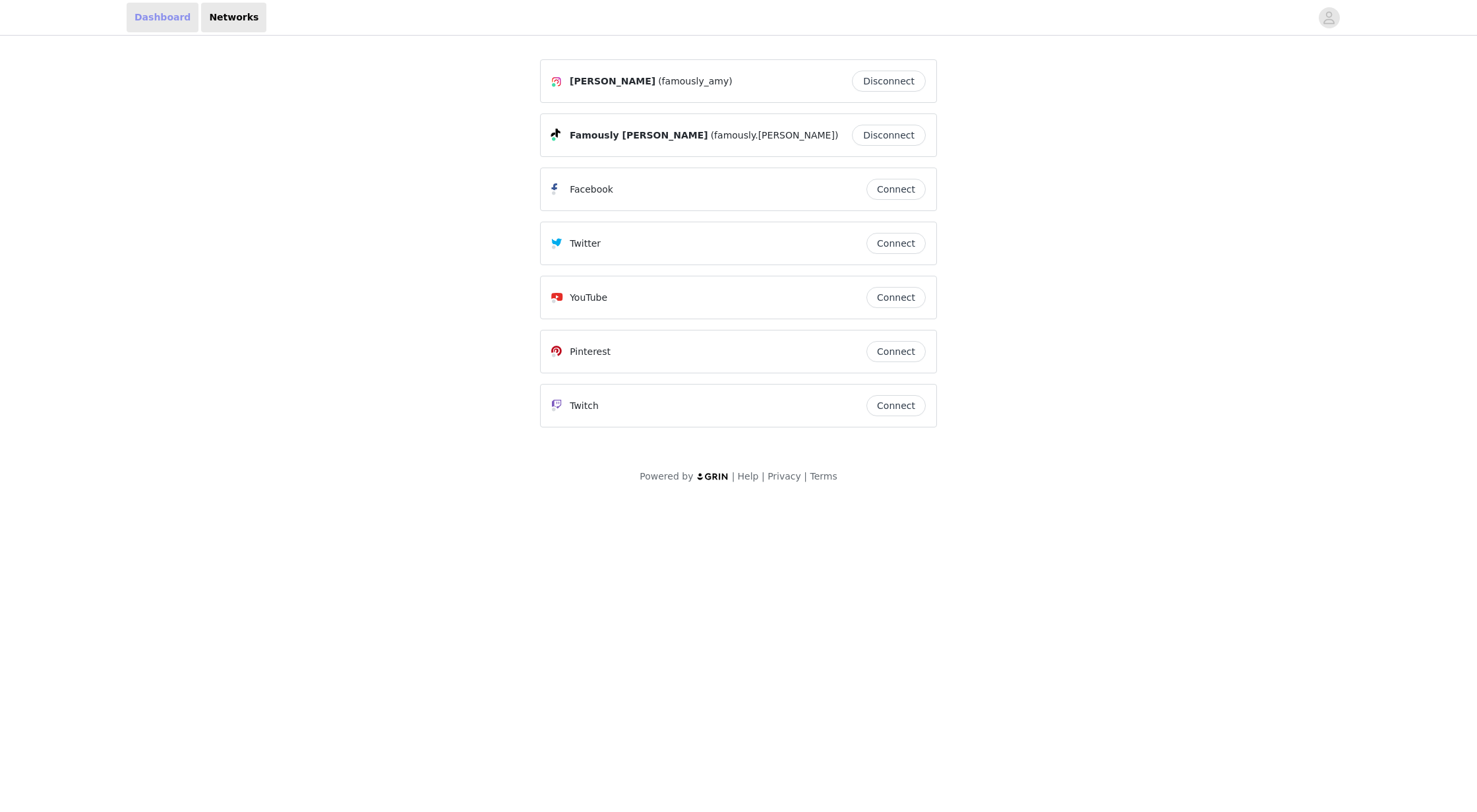
click at [158, 13] on link "Dashboard" at bounding box center [162, 17] width 72 height 30
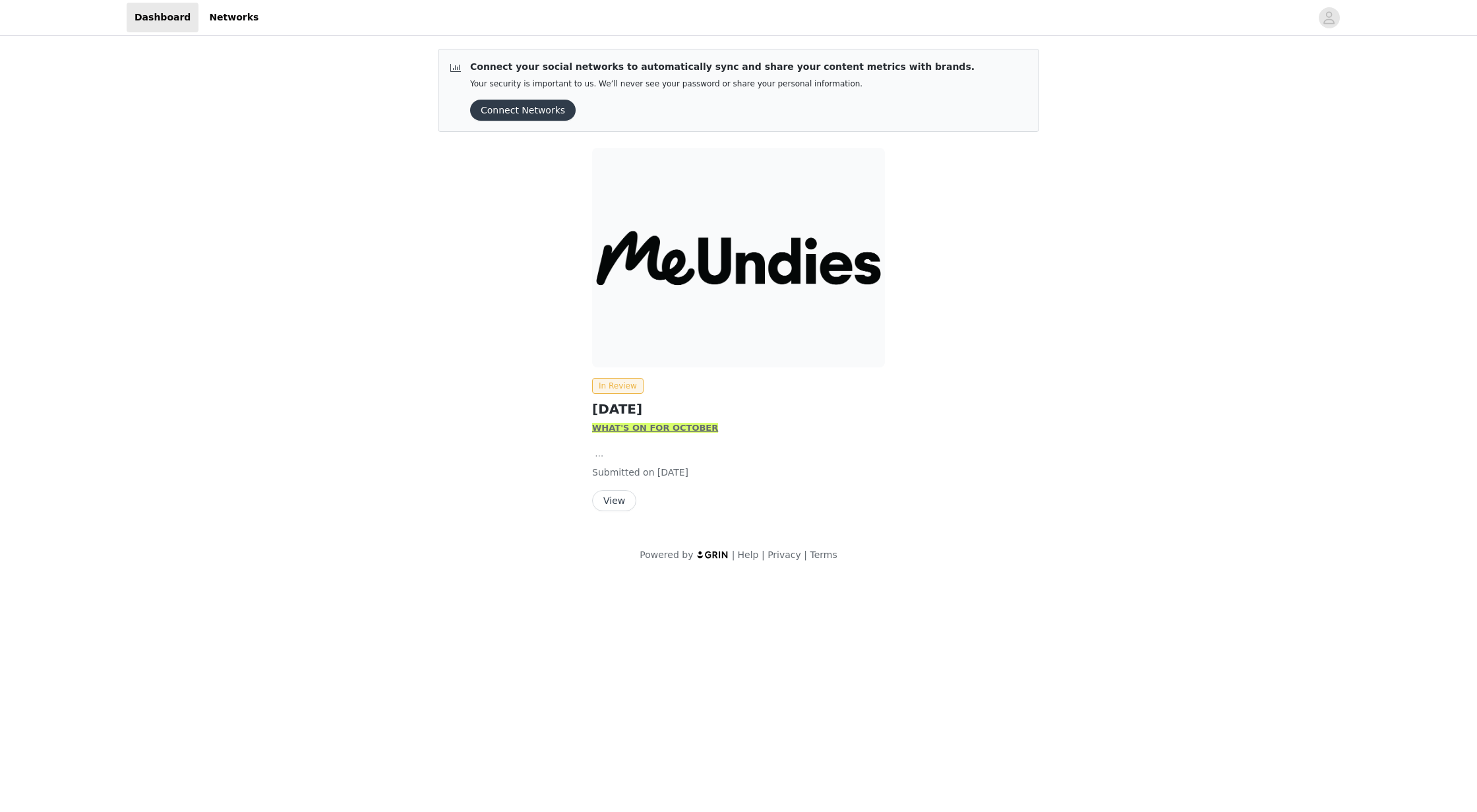
click at [614, 496] on button "View" at bounding box center [615, 501] width 44 height 21
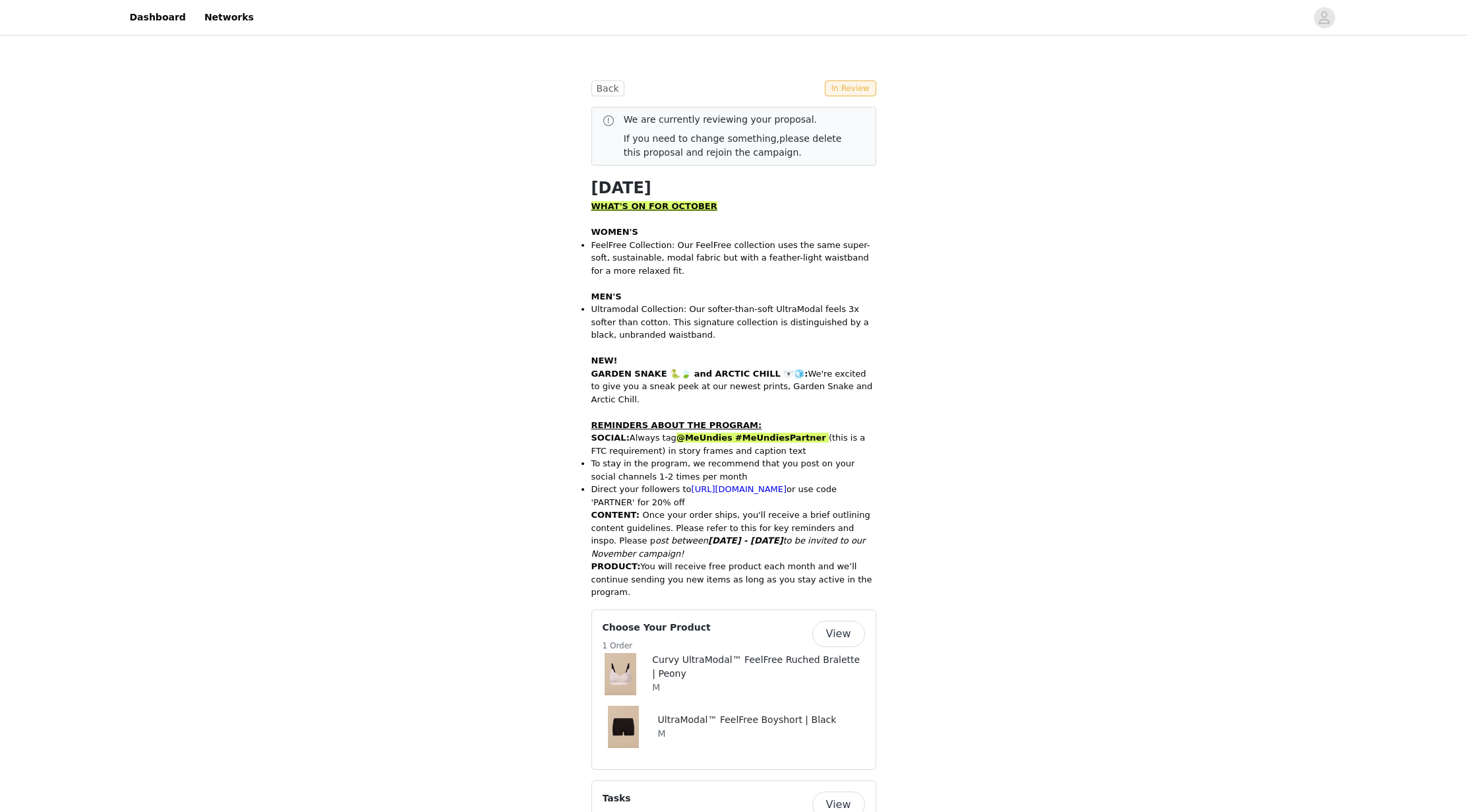
scroll to position [286, 0]
click at [747, 483] on link "[URL][DOMAIN_NAME]" at bounding box center [739, 487] width 95 height 10
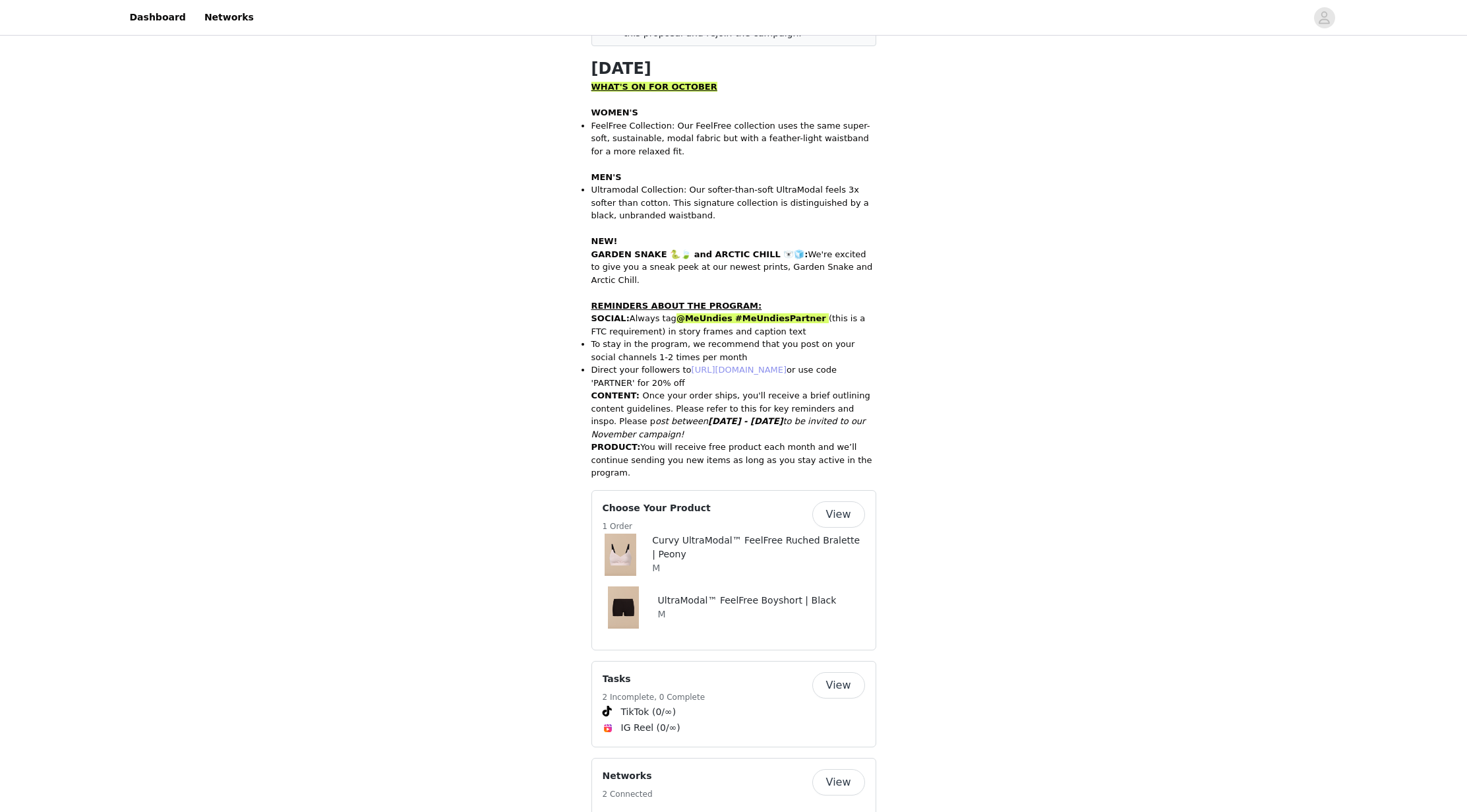
scroll to position [484, 0]
